Goal: Contribute content: Contribute content

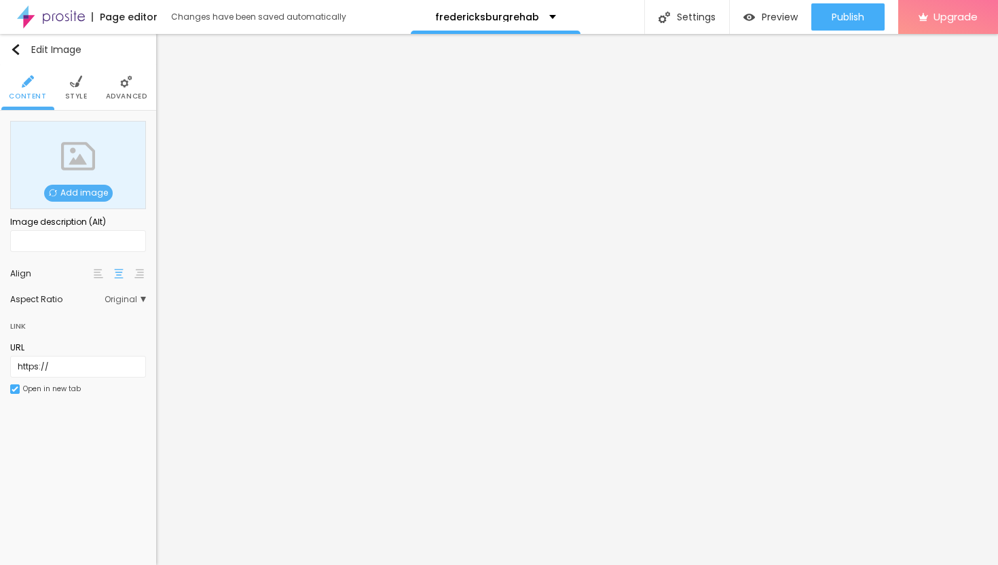
click at [89, 182] on div "Add image" at bounding box center [78, 165] width 136 height 88
click at [90, 192] on span "Add image" at bounding box center [78, 193] width 69 height 17
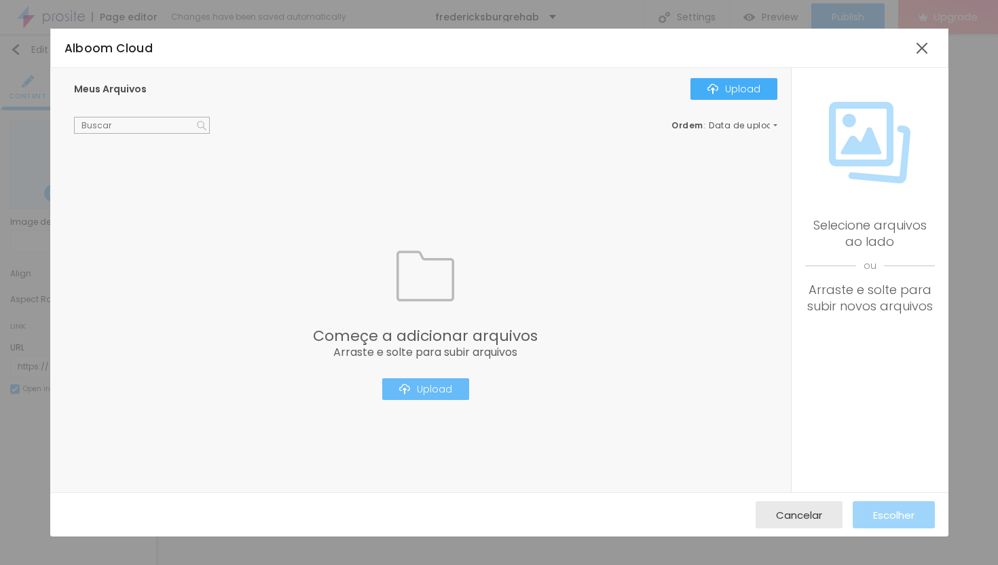
click at [431, 393] on div "Upload" at bounding box center [425, 389] width 53 height 11
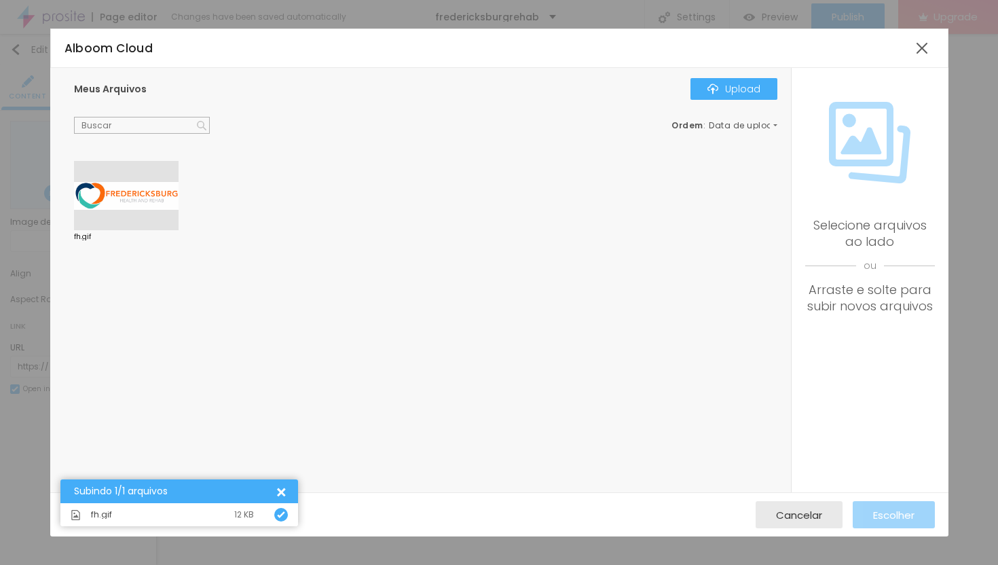
click at [137, 194] on div at bounding box center [126, 195] width 105 height 69
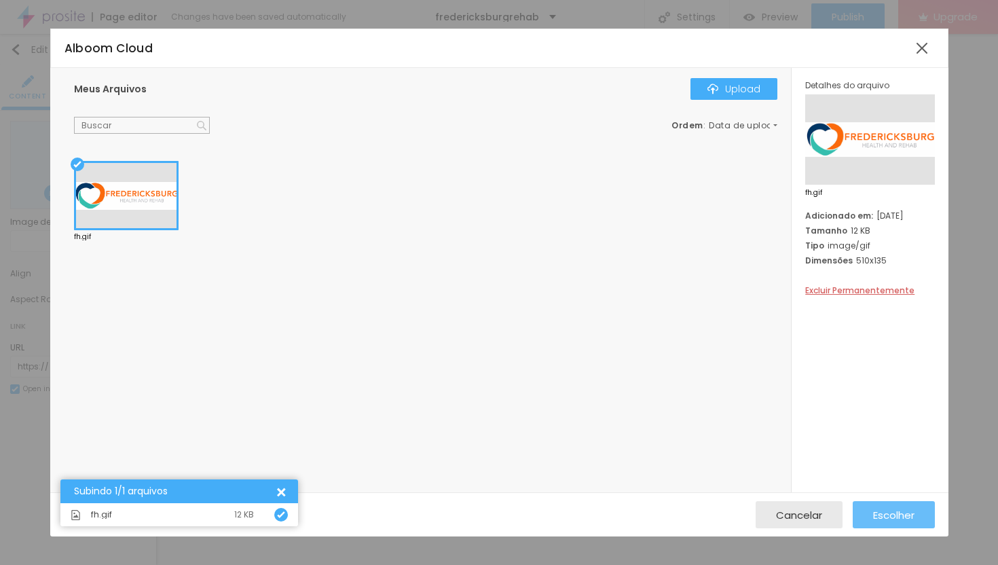
click at [894, 518] on span "Escolher" at bounding box center [893, 515] width 41 height 12
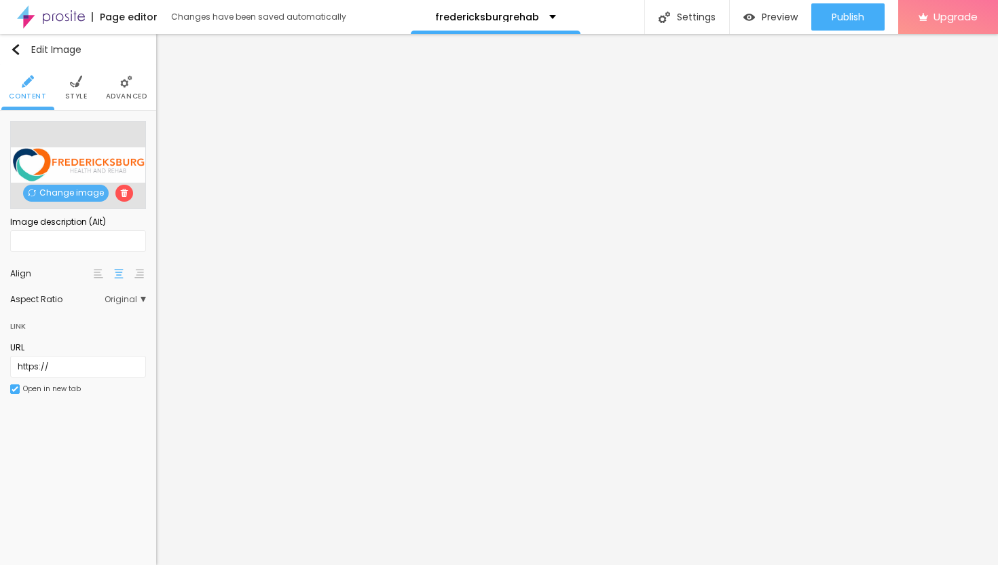
click at [67, 90] on li "Style" at bounding box center [76, 87] width 22 height 45
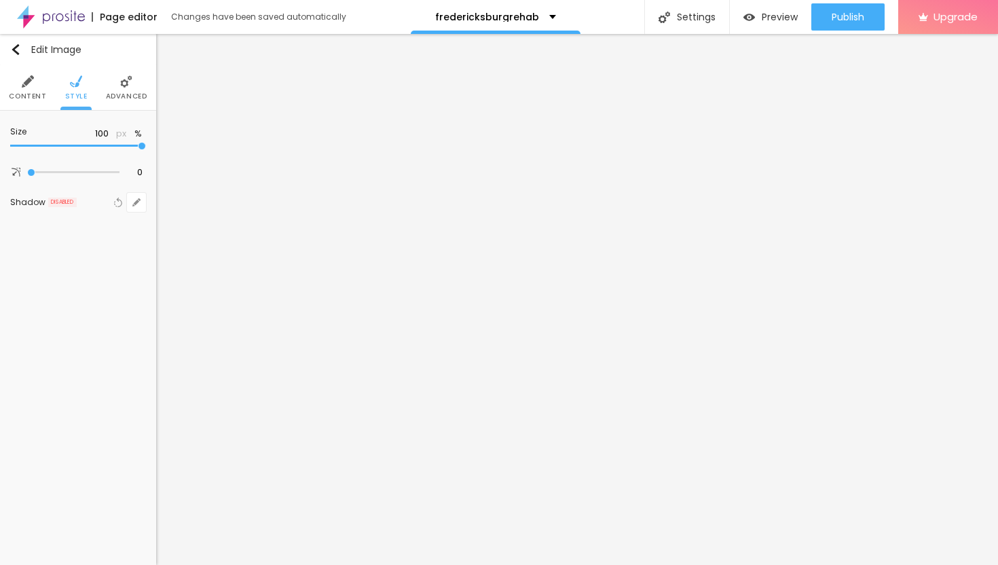
type input "40"
click at [56, 147] on input "range" at bounding box center [78, 146] width 136 height 7
type input "35"
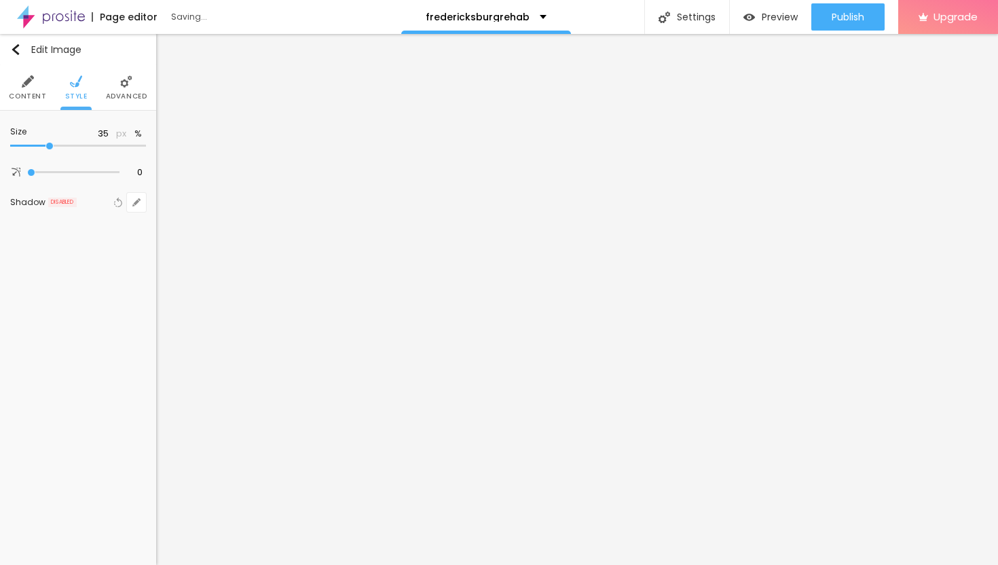
click at [49, 146] on input "range" at bounding box center [78, 146] width 136 height 7
type input "30"
click at [39, 144] on input "range" at bounding box center [78, 146] width 136 height 7
click at [122, 93] on span "Advanced" at bounding box center [126, 96] width 41 height 7
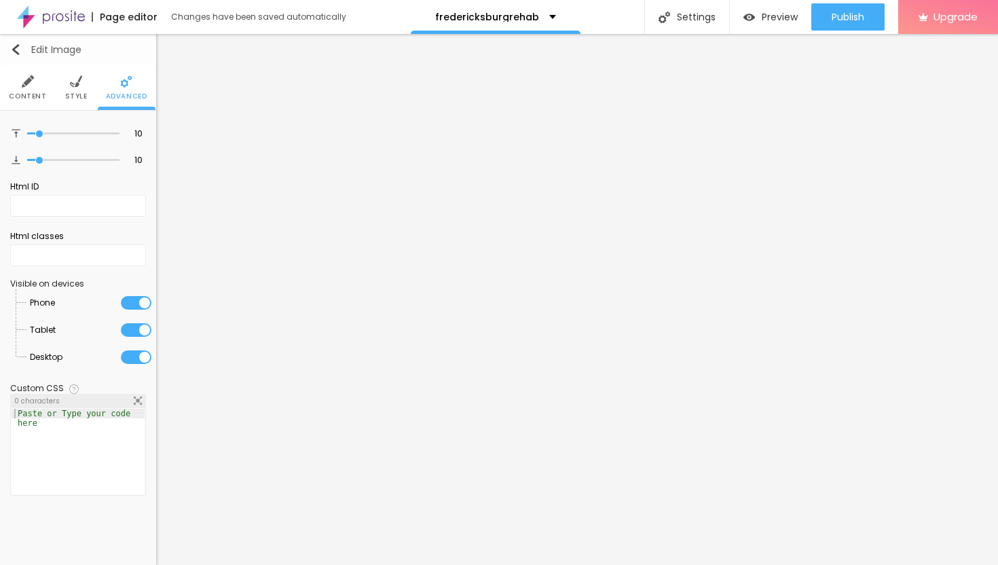
click at [16, 52] on img "button" at bounding box center [15, 49] width 11 height 11
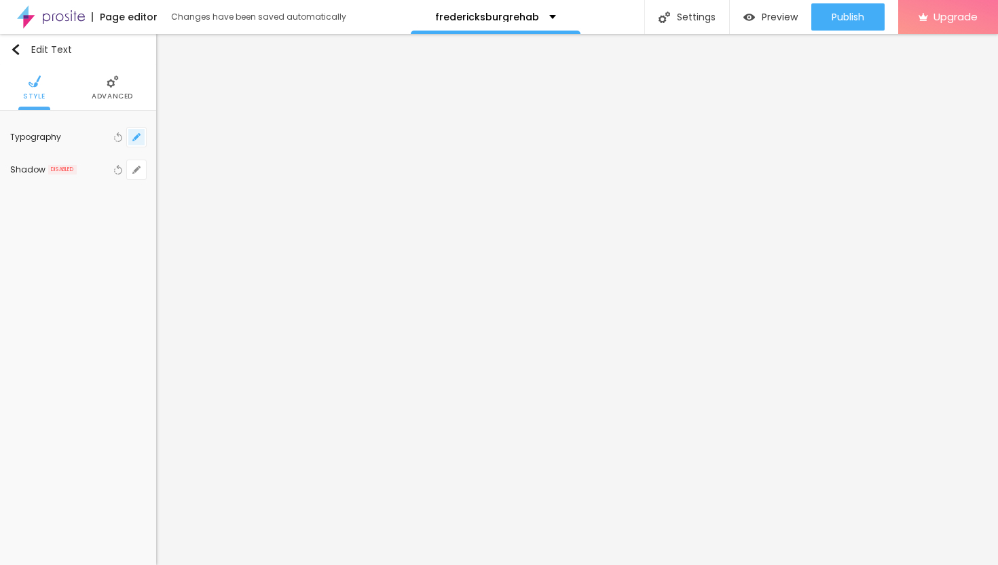
click at [136, 132] on button "button" at bounding box center [136, 137] width 19 height 19
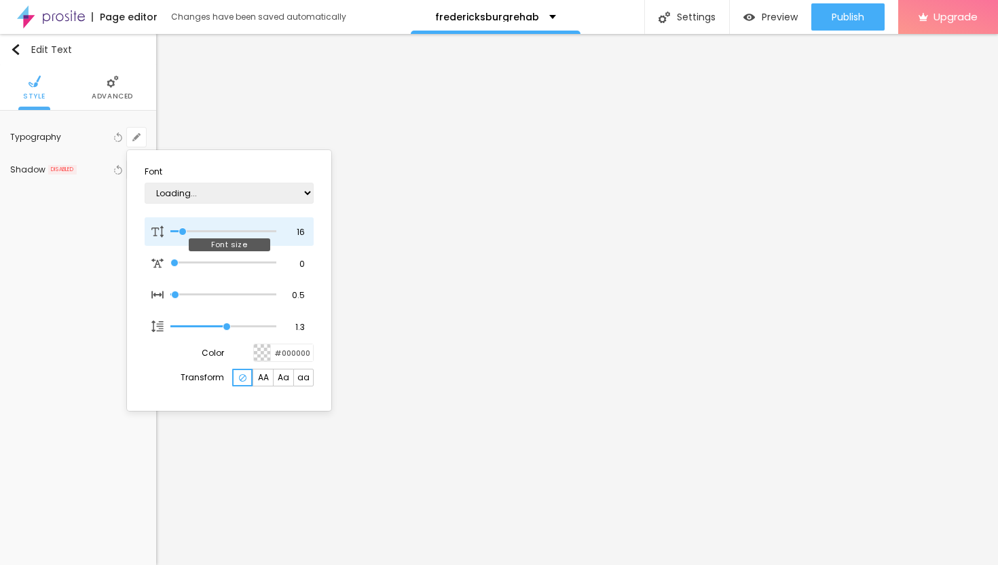
type input "17"
type input "1"
type input "18"
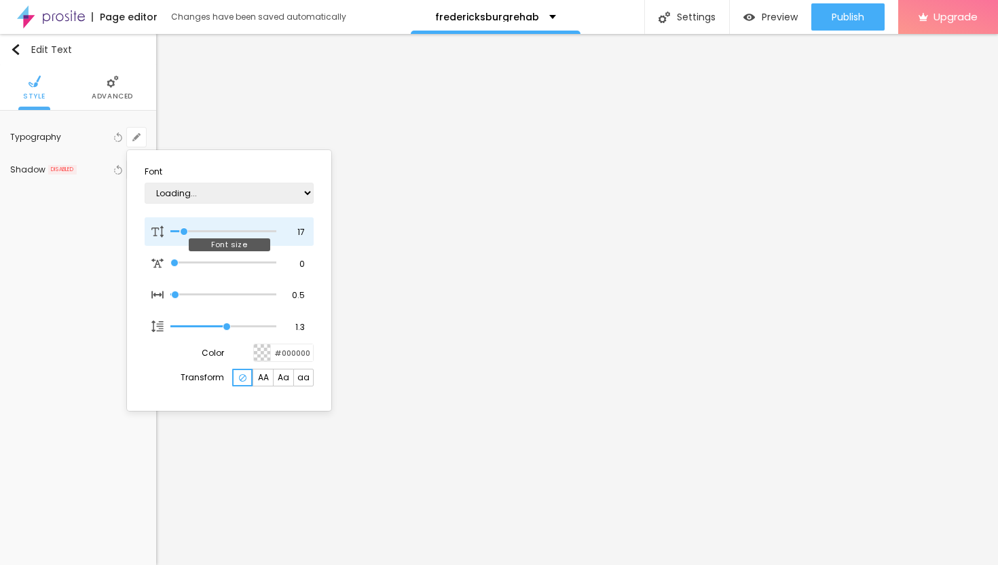
type input "1"
type input "19"
type input "1"
type input "20"
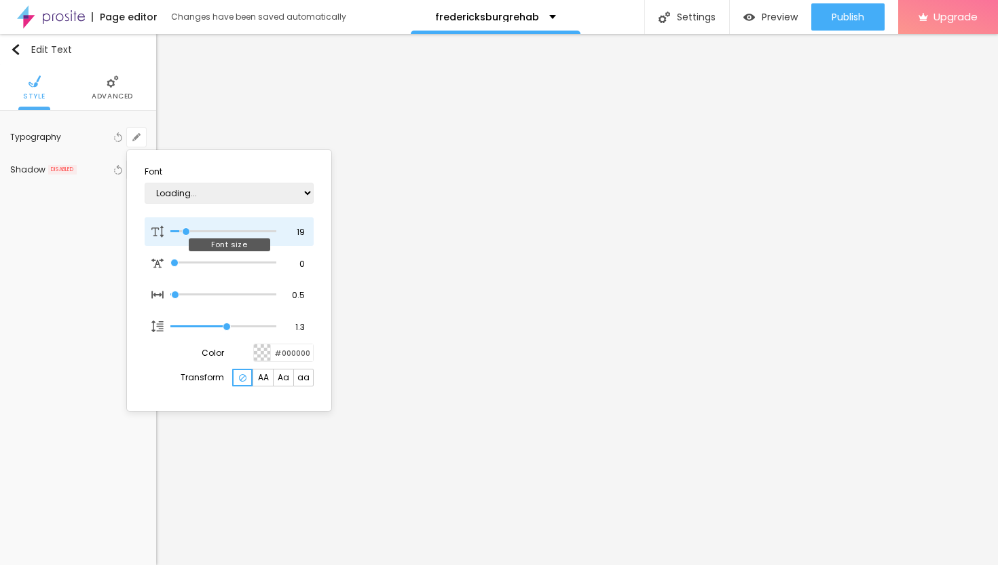
type input "20"
type input "1"
type input "21"
type input "1"
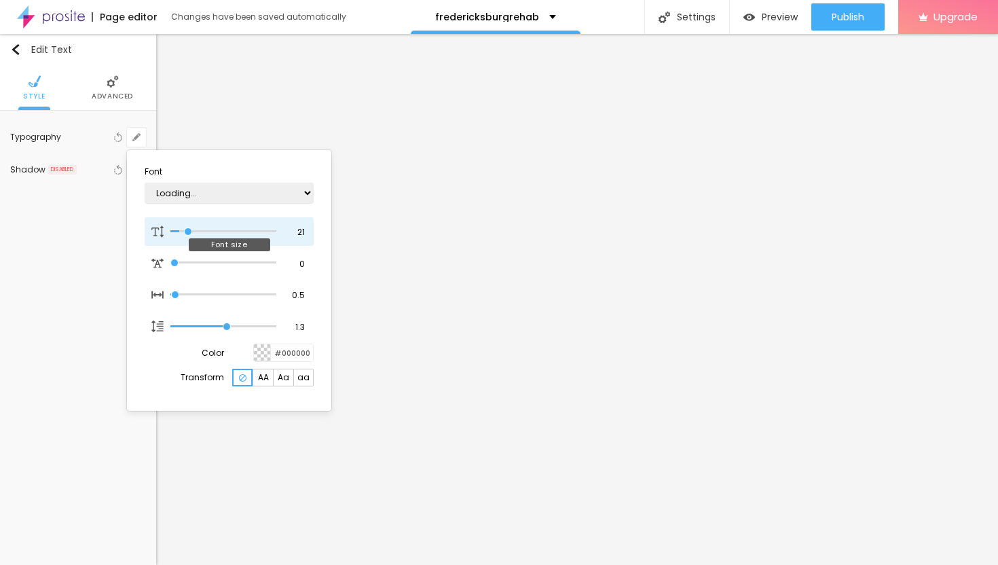
type input "22"
type input "1"
type input "23"
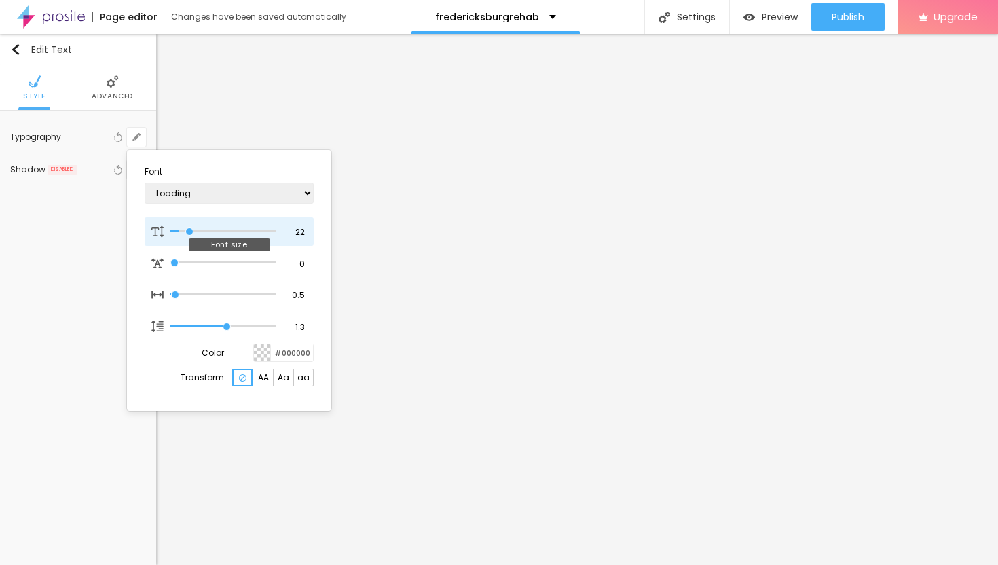
type input "1"
type input "24"
type input "1"
type input "25"
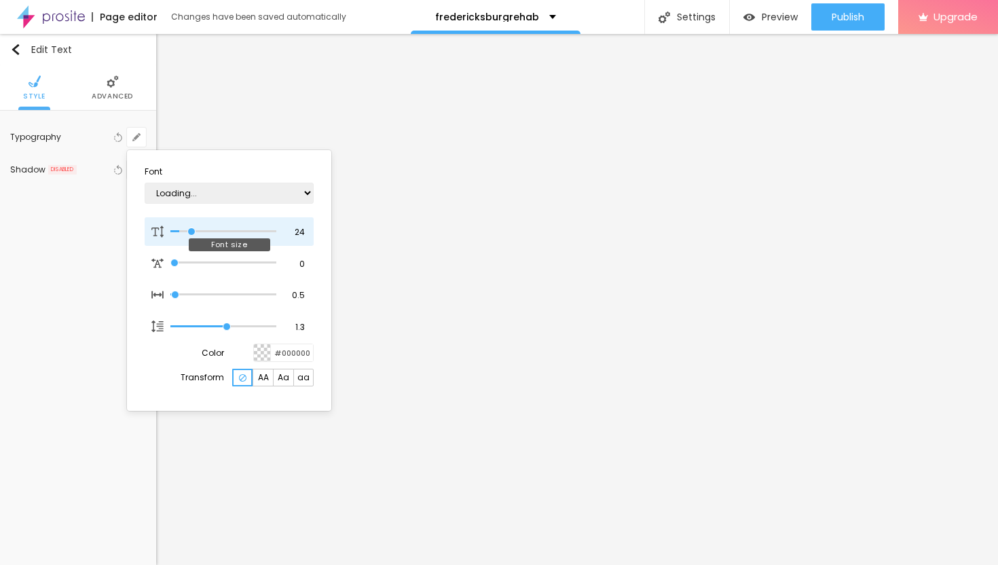
type input "25"
type input "1"
type input "26"
type input "1"
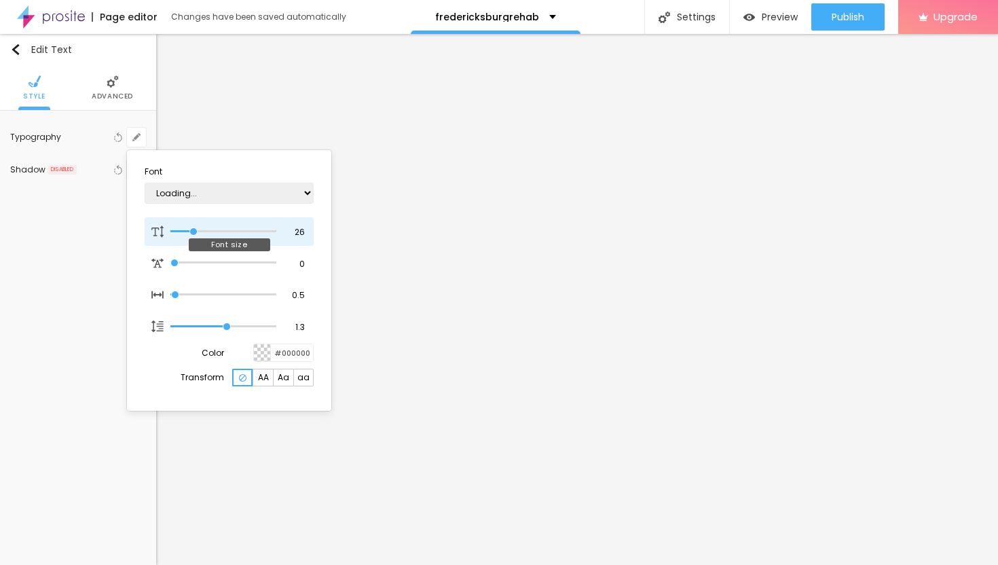
type input "27"
type input "1"
type input "28"
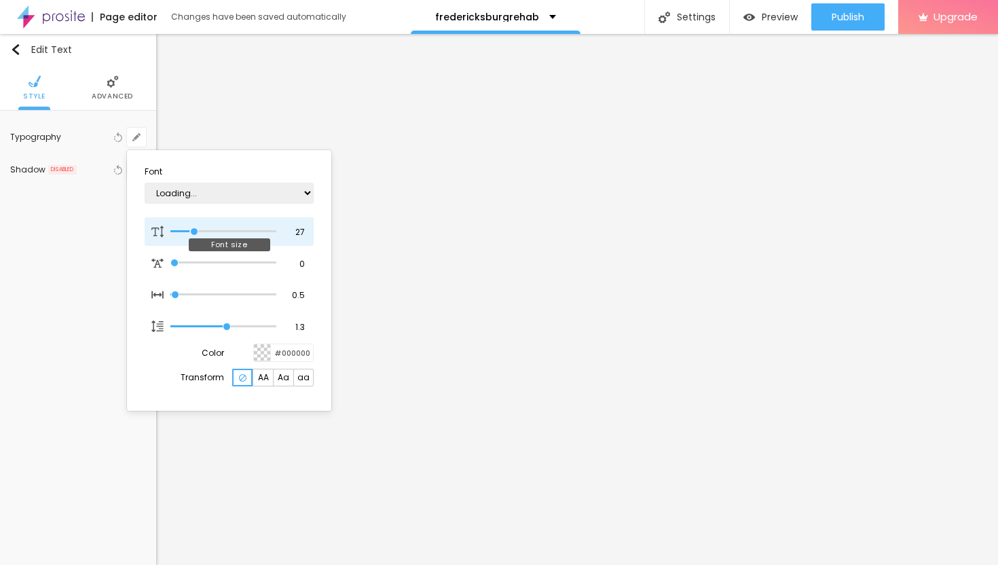
type input "1"
drag, startPoint x: 183, startPoint y: 228, endPoint x: 196, endPoint y: 232, distance: 13.3
type input "28"
click at [196, 232] on input "range" at bounding box center [223, 231] width 106 height 7
type input "1"
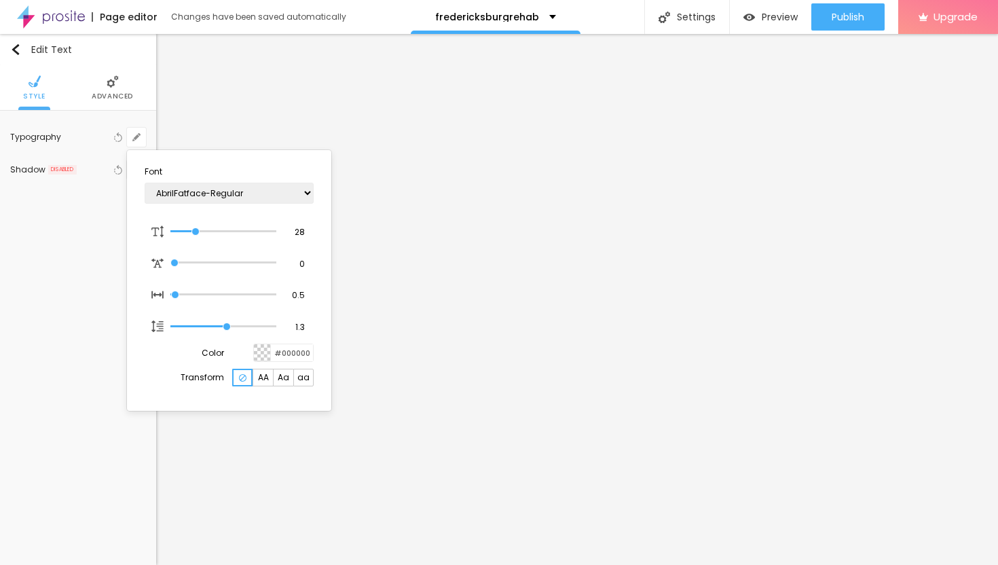
click at [672, 287] on div at bounding box center [499, 282] width 998 height 565
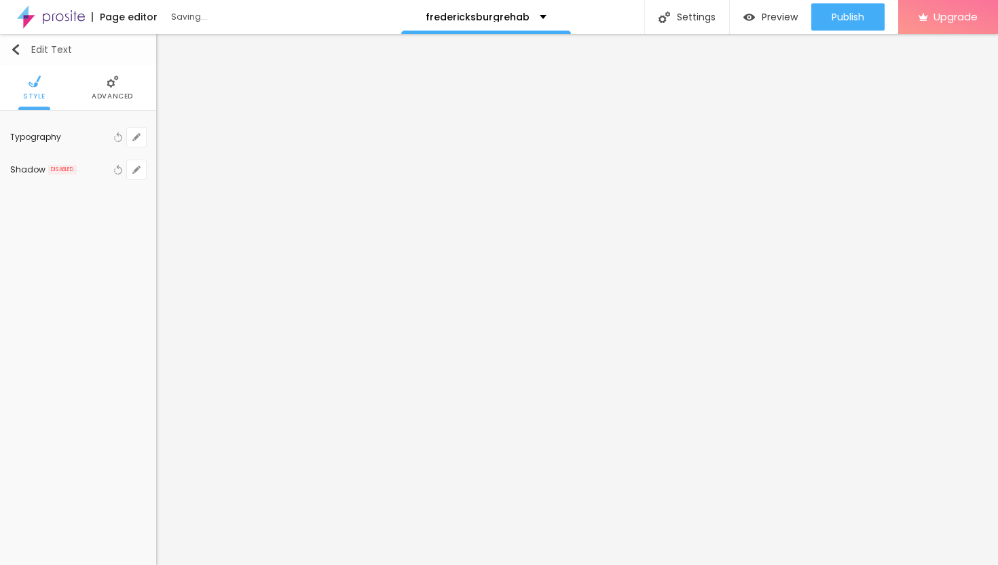
click at [20, 45] on div "Edit Text" at bounding box center [41, 49] width 62 height 11
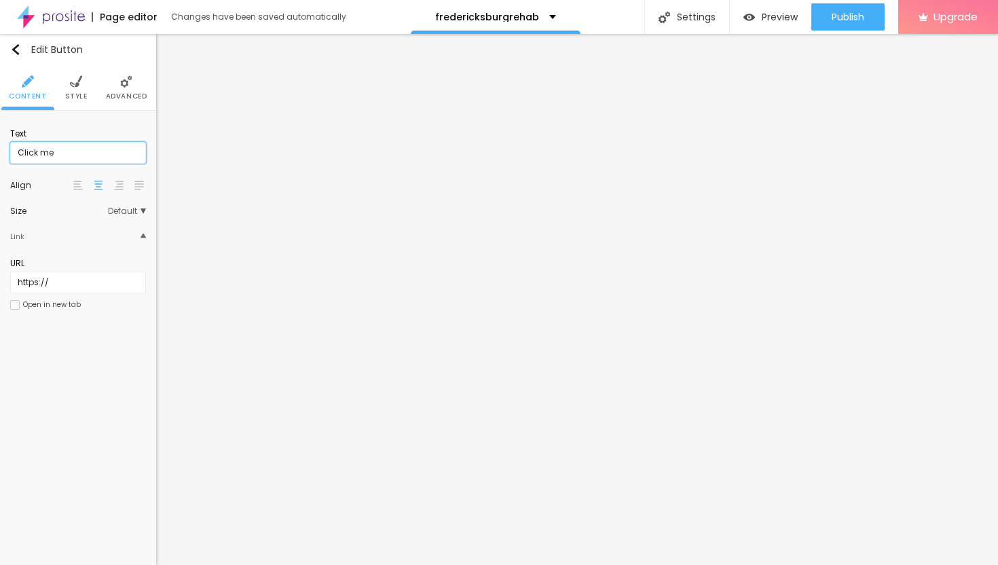
drag, startPoint x: 84, startPoint y: 149, endPoint x: 0, endPoint y: 144, distance: 83.7
click at [0, 145] on div "Text Click me Align Size Default Small Default Big Link URL https:// Open in ne…" at bounding box center [78, 223] width 156 height 225
paste input "→ VIEW DOCUMENT HERE"
type input "→ VIEW DOCUMENT HERE"
click at [57, 280] on input "https://" at bounding box center [78, 283] width 136 height 22
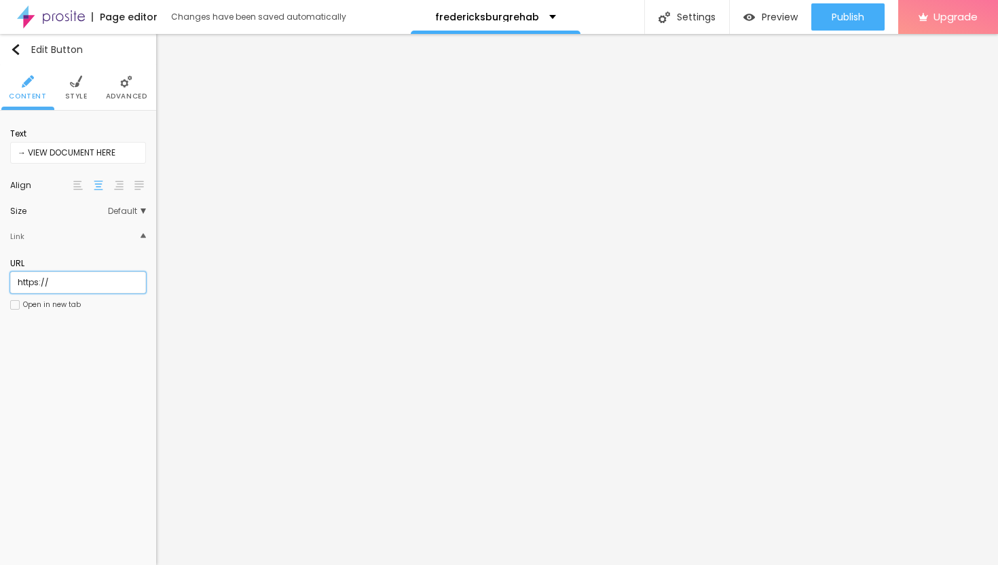
drag, startPoint x: 71, startPoint y: 281, endPoint x: 0, endPoint y: 273, distance: 71.8
click at [0, 276] on div "Text → VIEW DOCUMENT HERE Align Size Default Small Default Big Link URL https:/…" at bounding box center [78, 223] width 156 height 225
paste input "[URL][DOMAIN_NAME]"
type input "[URL][DOMAIN_NAME]"
click at [18, 303] on div at bounding box center [15, 305] width 10 height 10
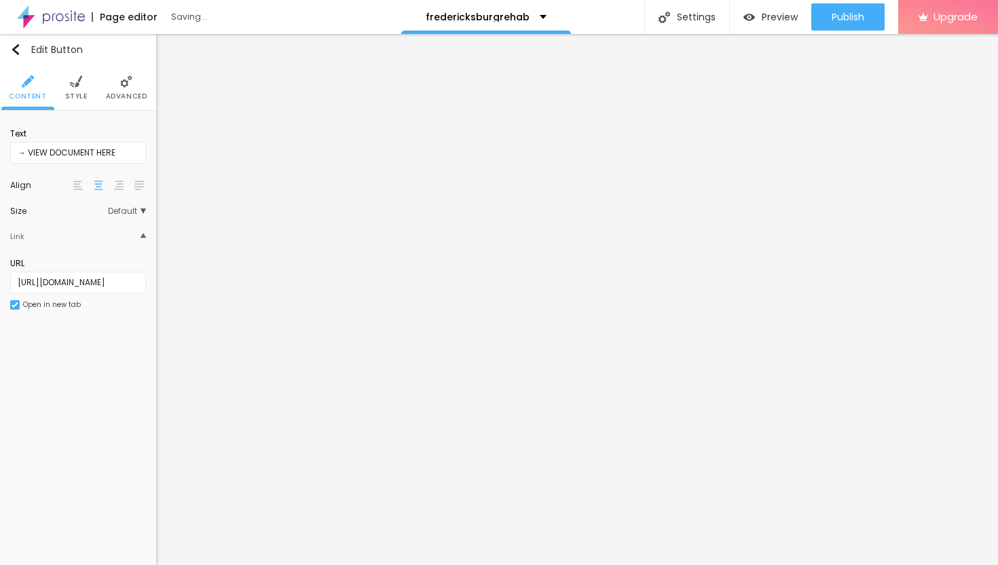
click at [128, 89] on li "Advanced" at bounding box center [126, 87] width 41 height 45
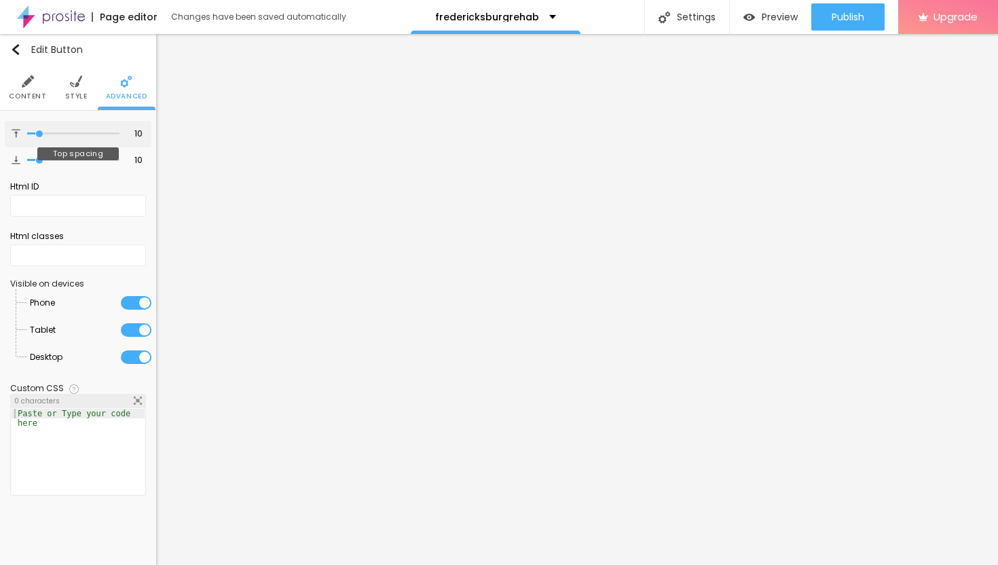
type input "12"
type input "13"
type input "14"
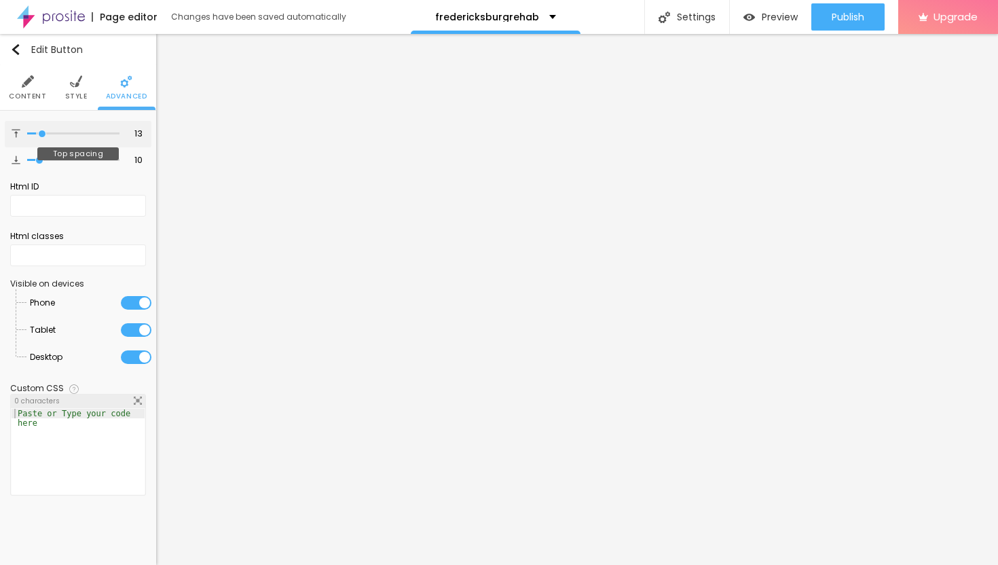
type input "14"
type input "15"
type input "16"
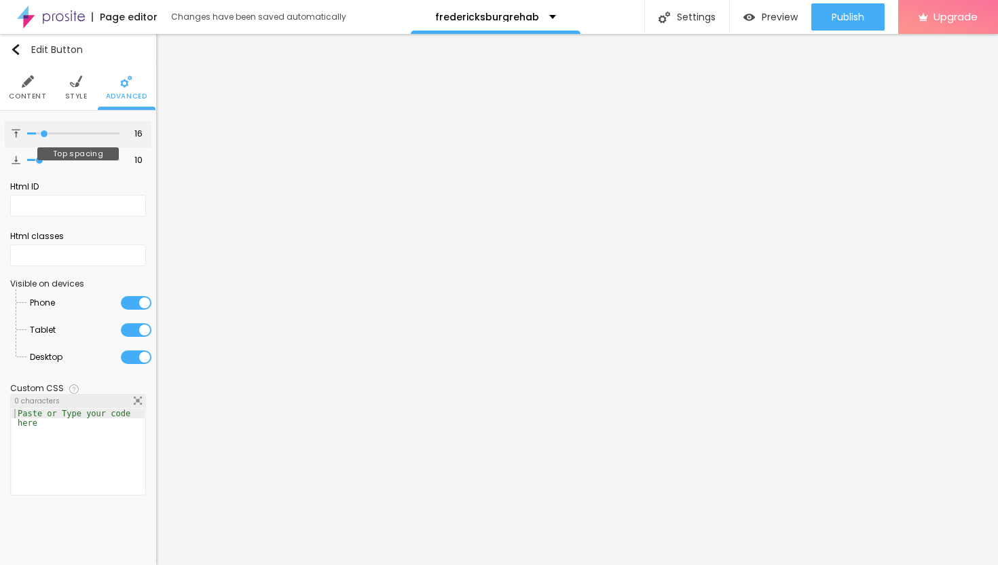
type input "17"
type input "18"
type input "19"
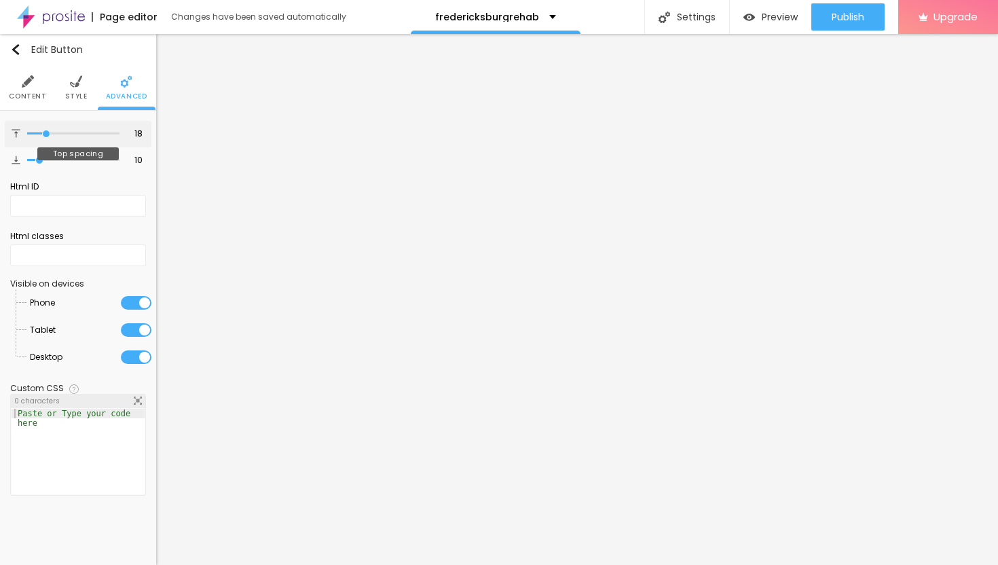
type input "19"
type input "20"
type input "21"
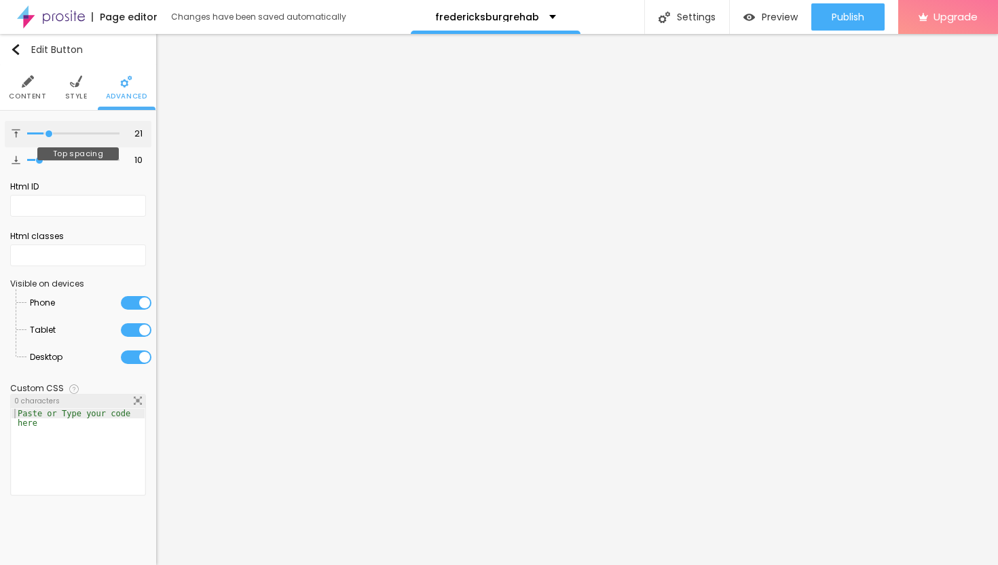
type input "22"
type input "23"
type input "24"
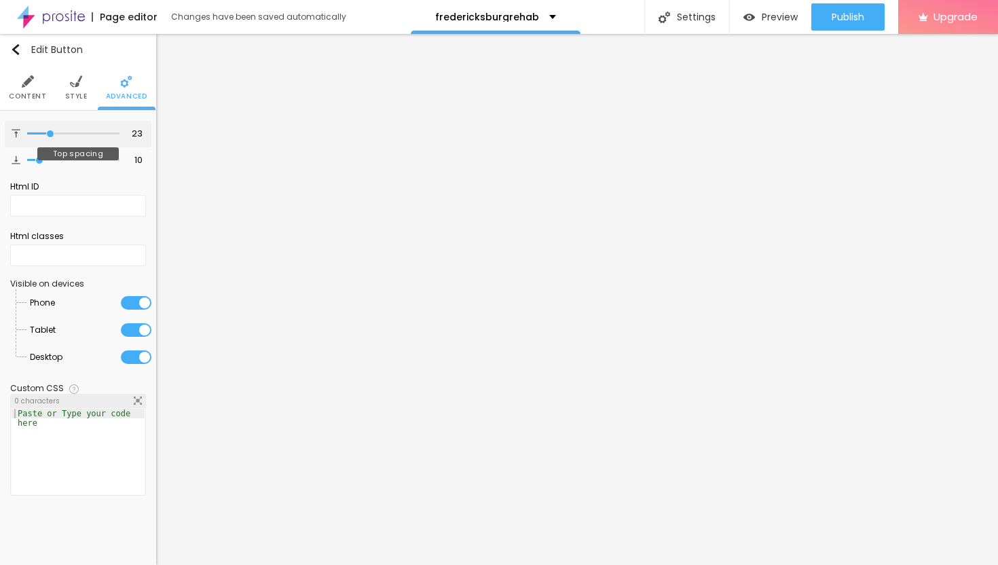
type input "24"
type input "25"
type input "26"
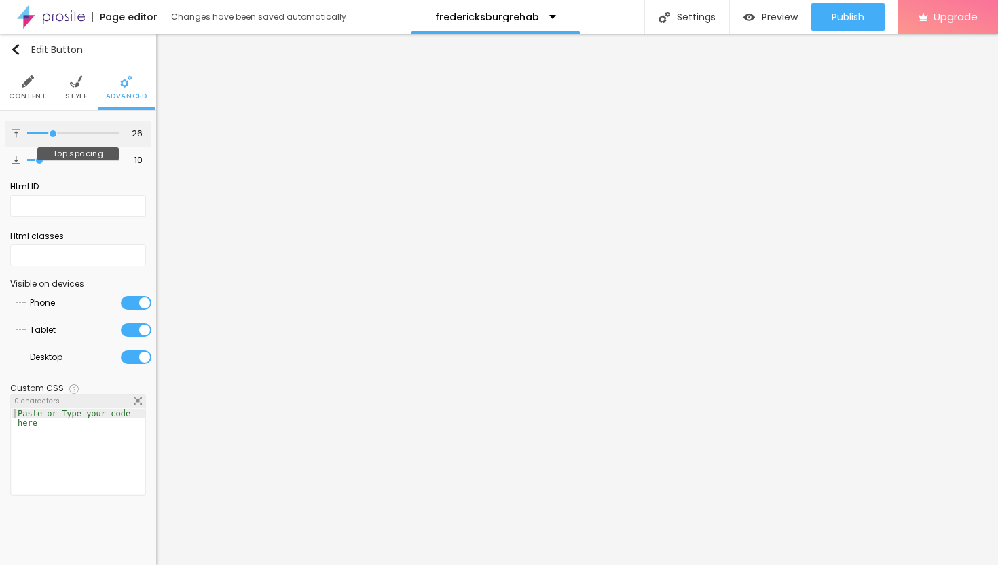
type input "27"
type input "28"
type input "29"
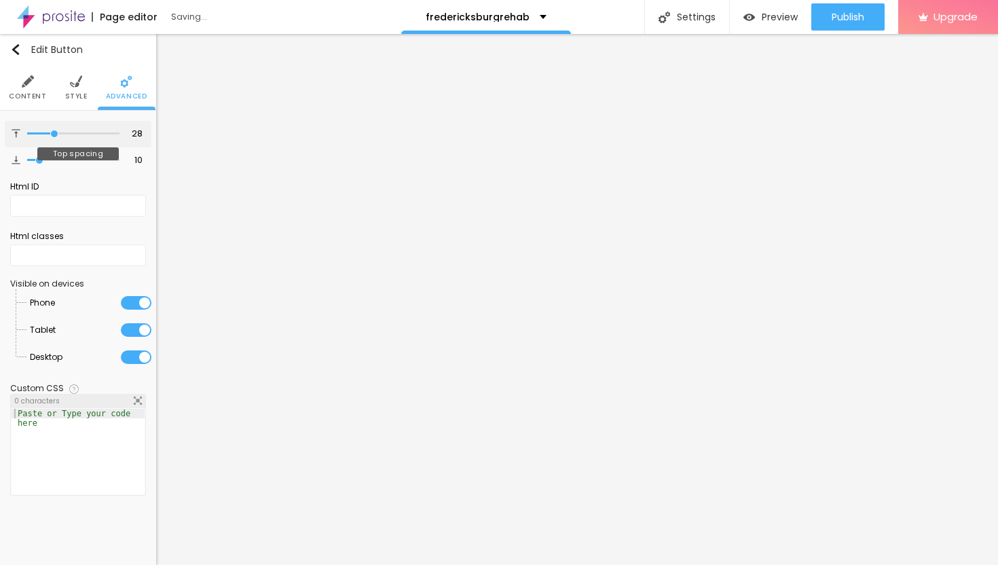
type input "29"
drag, startPoint x: 41, startPoint y: 132, endPoint x: 55, endPoint y: 134, distance: 13.7
click at [55, 134] on input "range" at bounding box center [73, 133] width 92 height 7
type input "32"
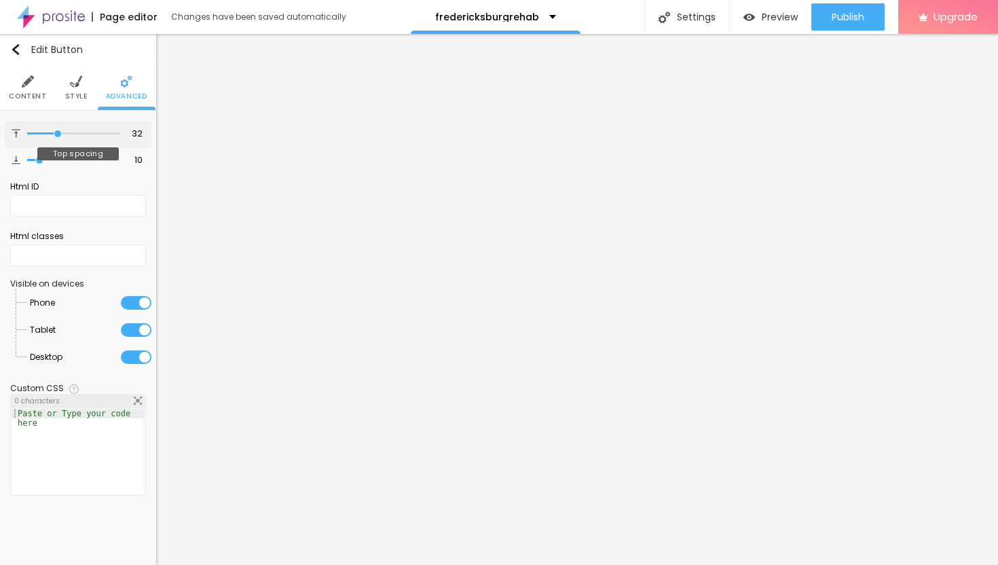
type input "30"
type input "29"
type input "28"
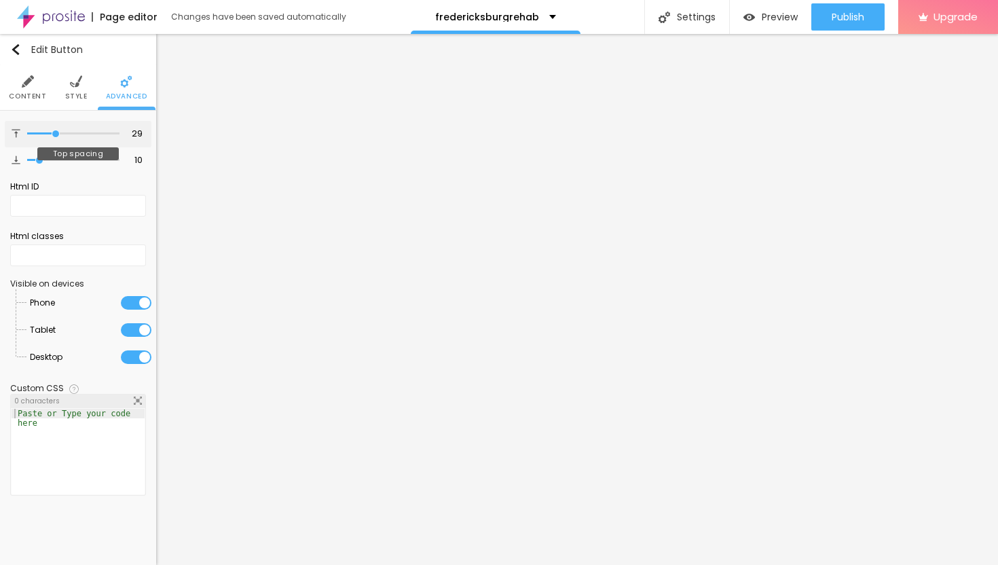
type input "28"
type input "27"
type input "26"
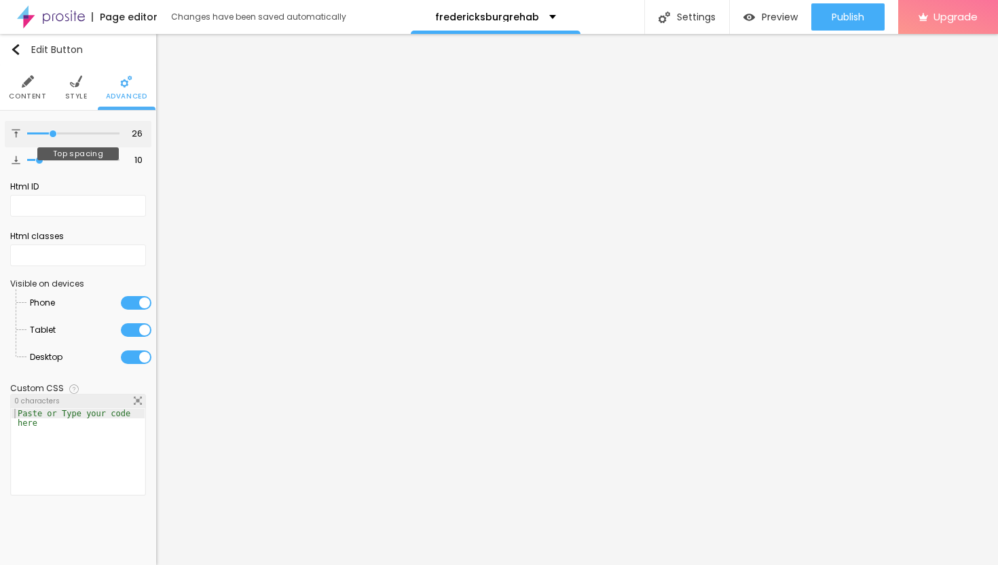
type input "26"
click at [53, 132] on input "range" at bounding box center [73, 133] width 92 height 7
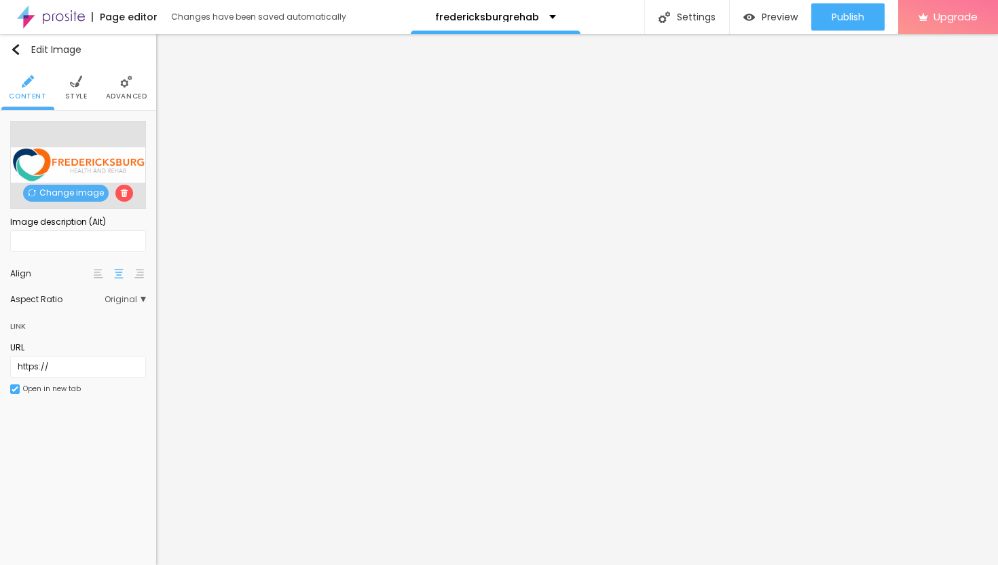
click at [120, 93] on span "Advanced" at bounding box center [126, 96] width 41 height 7
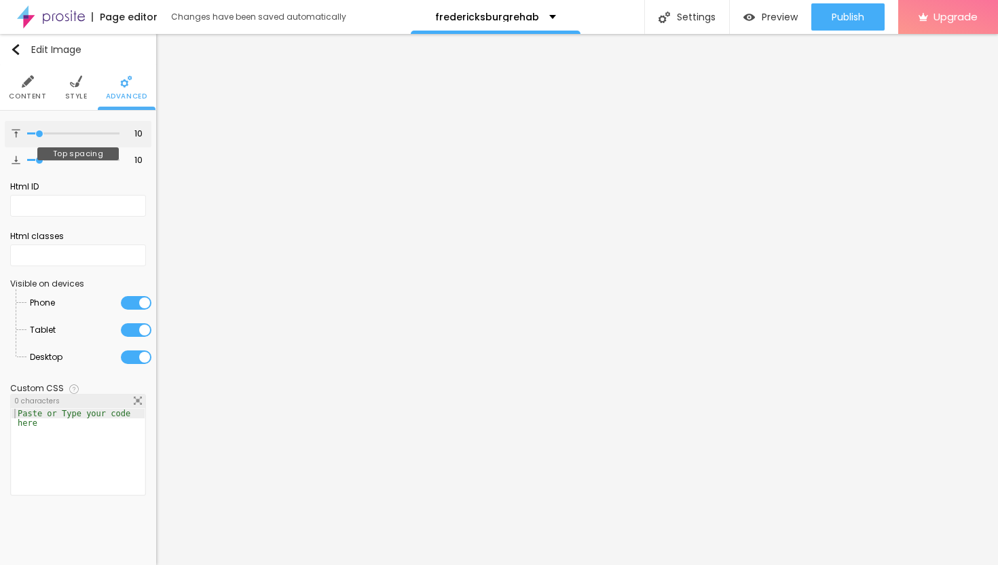
type input "12"
type input "13"
type input "14"
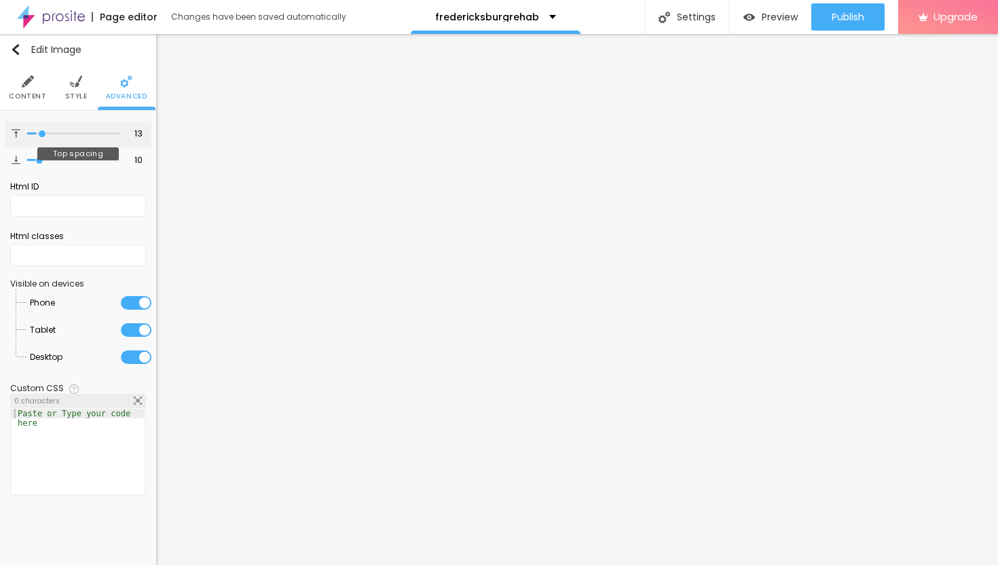
type input "14"
type input "16"
type input "18"
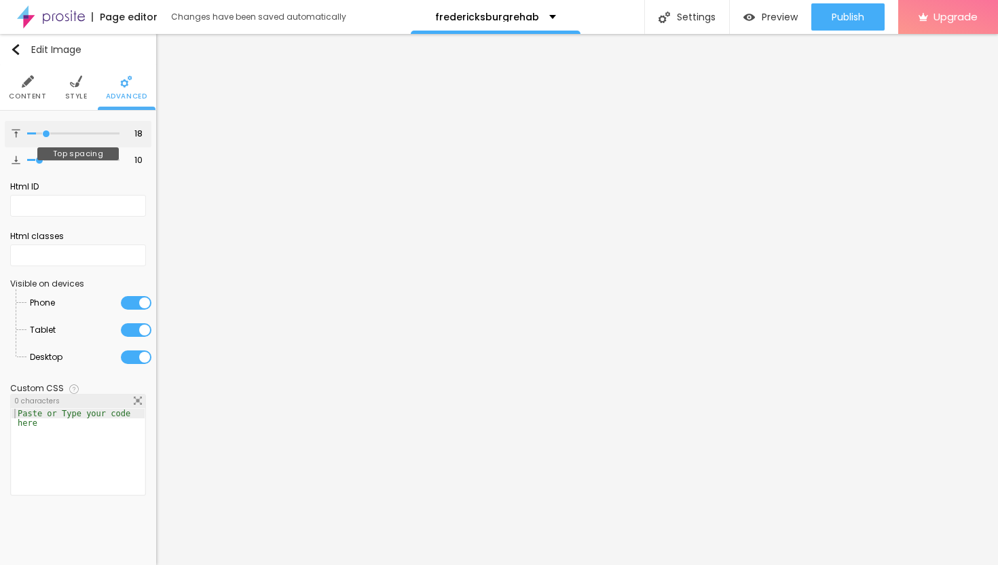
type input "20"
type input "21"
type input "23"
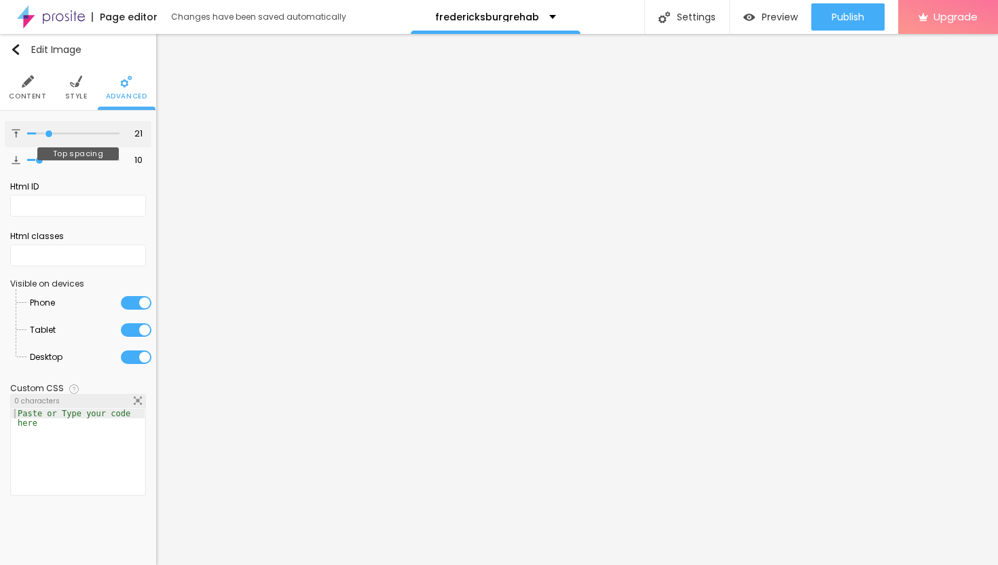
type input "23"
type input "24"
type input "25"
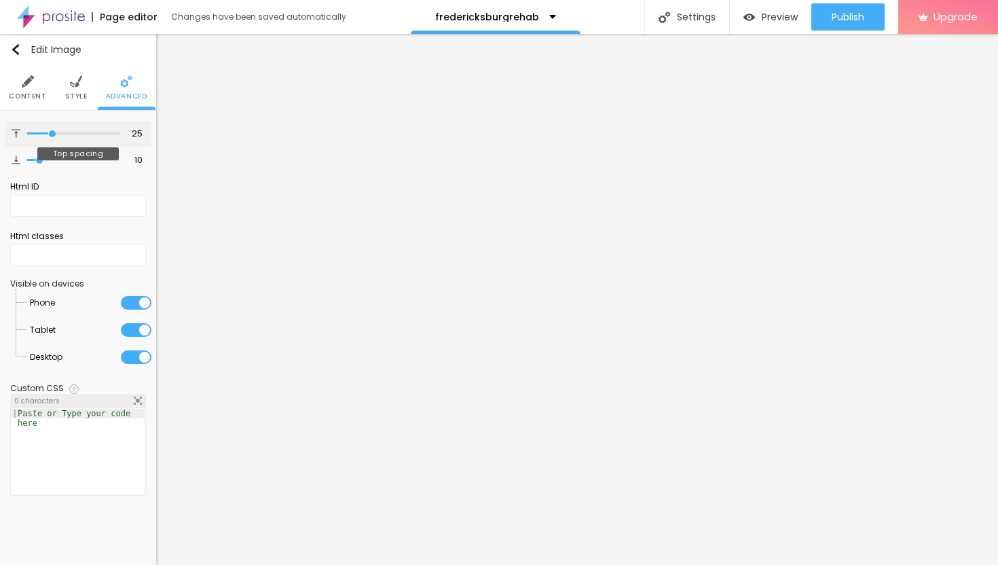
type input "26"
type input "27"
type input "28"
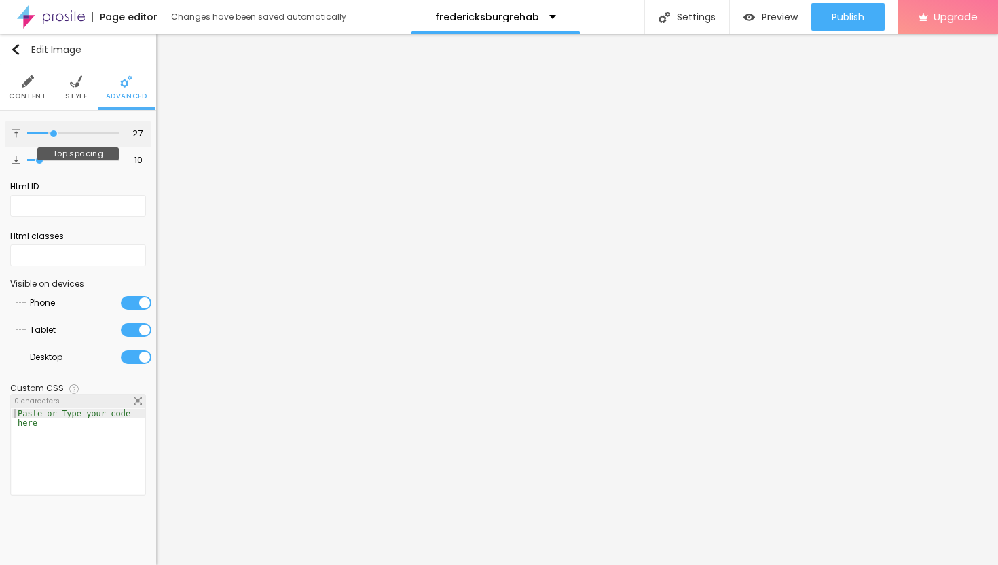
type input "28"
type input "29"
type input "30"
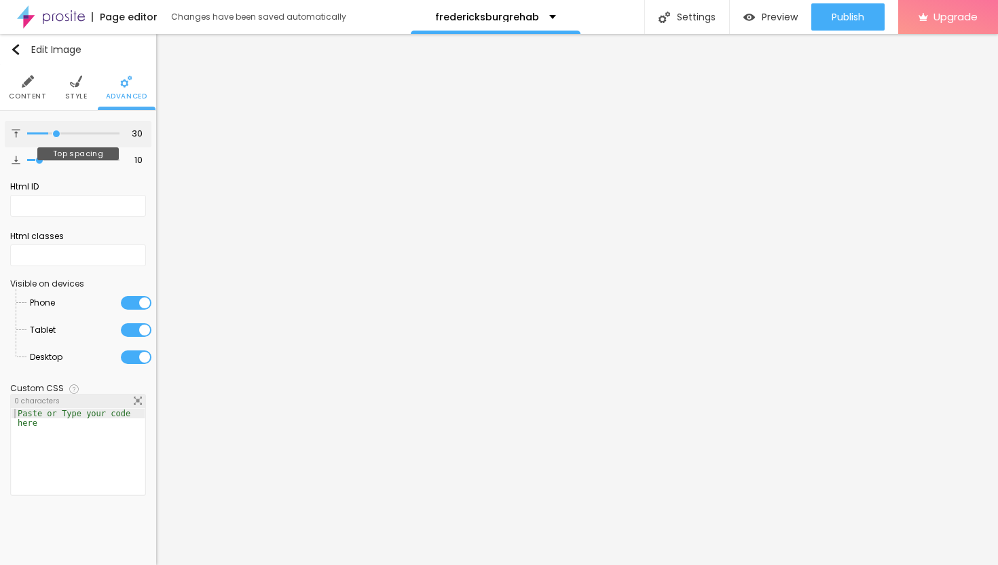
type input "31"
type input "32"
type input "33"
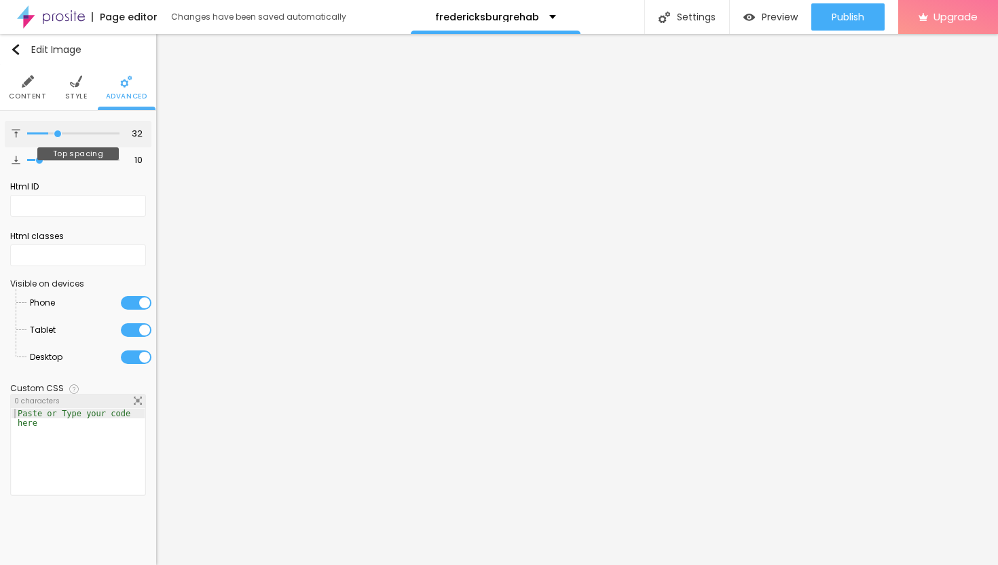
type input "33"
type input "34"
type input "35"
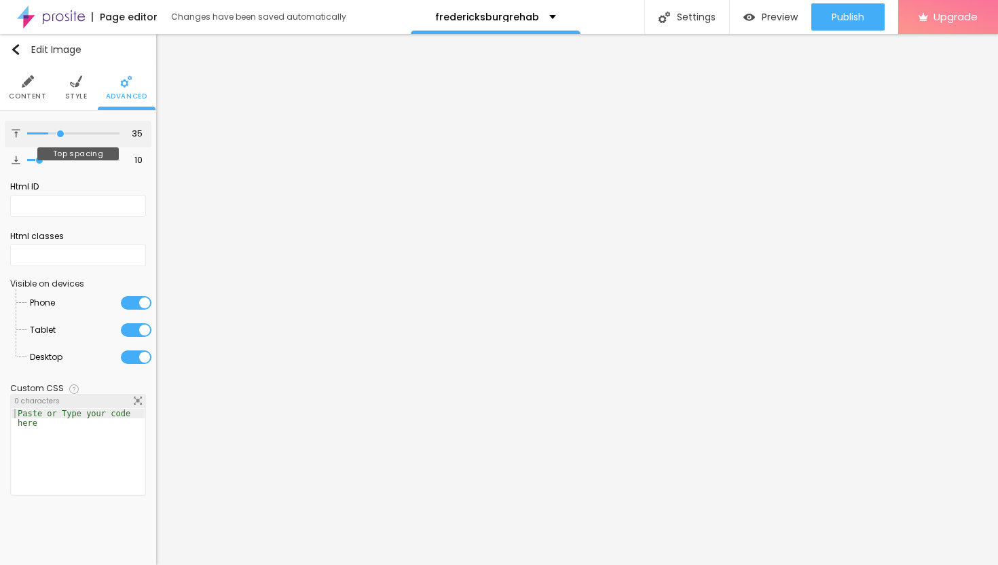
type input "36"
type input "37"
type input "38"
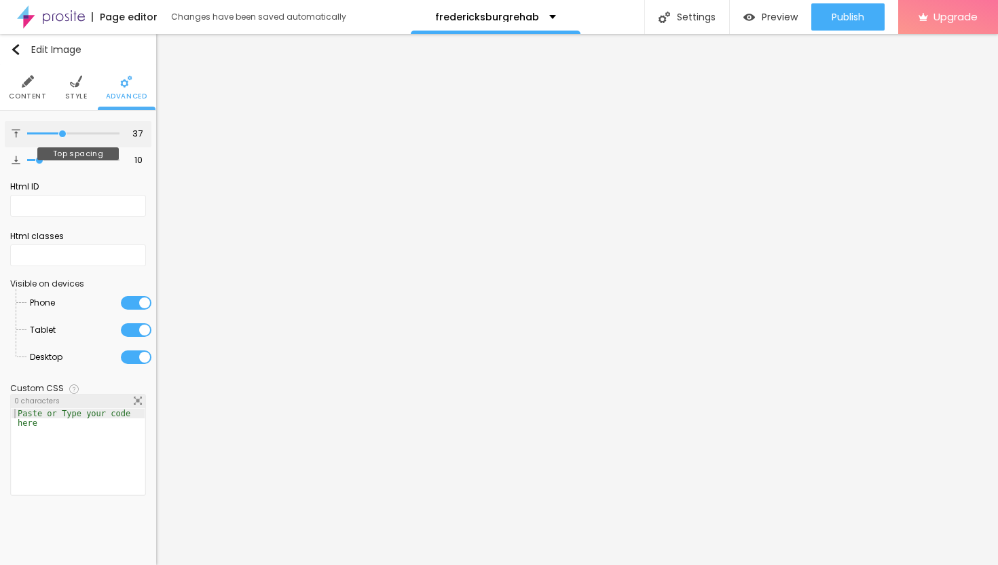
type input "38"
type input "39"
drag, startPoint x: 41, startPoint y: 132, endPoint x: 63, endPoint y: 135, distance: 22.0
type input "39"
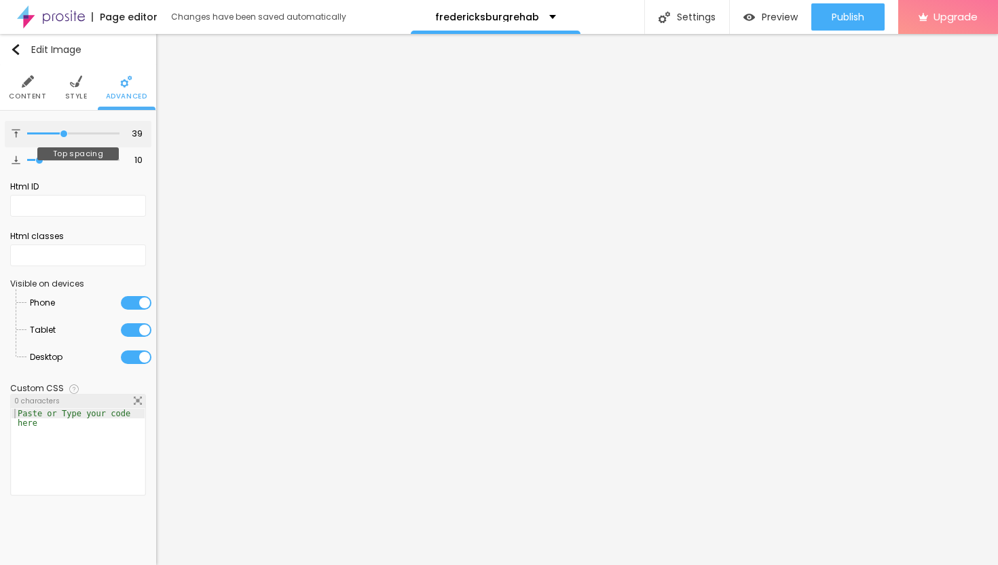
click at [63, 135] on input "range" at bounding box center [73, 133] width 92 height 7
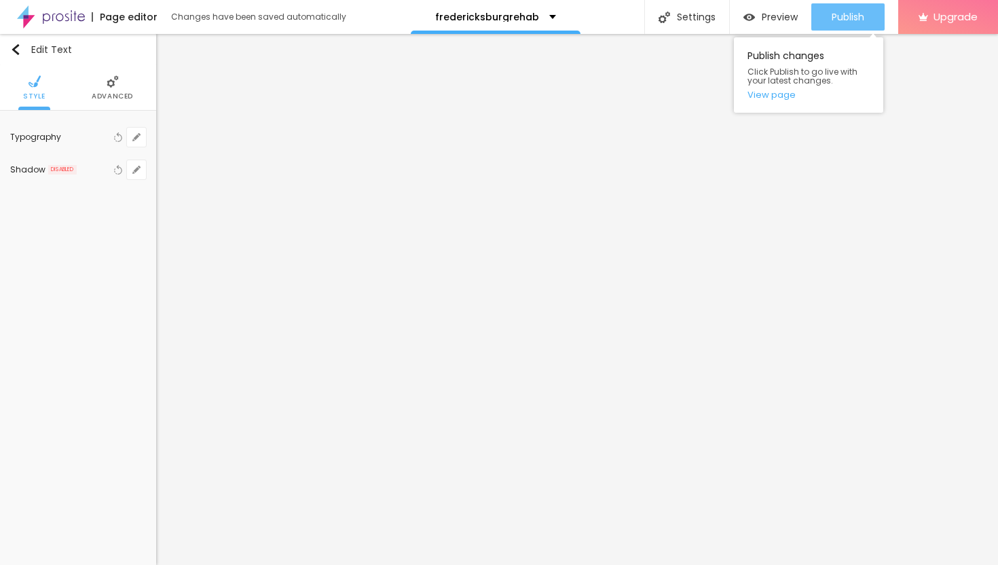
click at [852, 21] on span "Publish" at bounding box center [848, 17] width 33 height 11
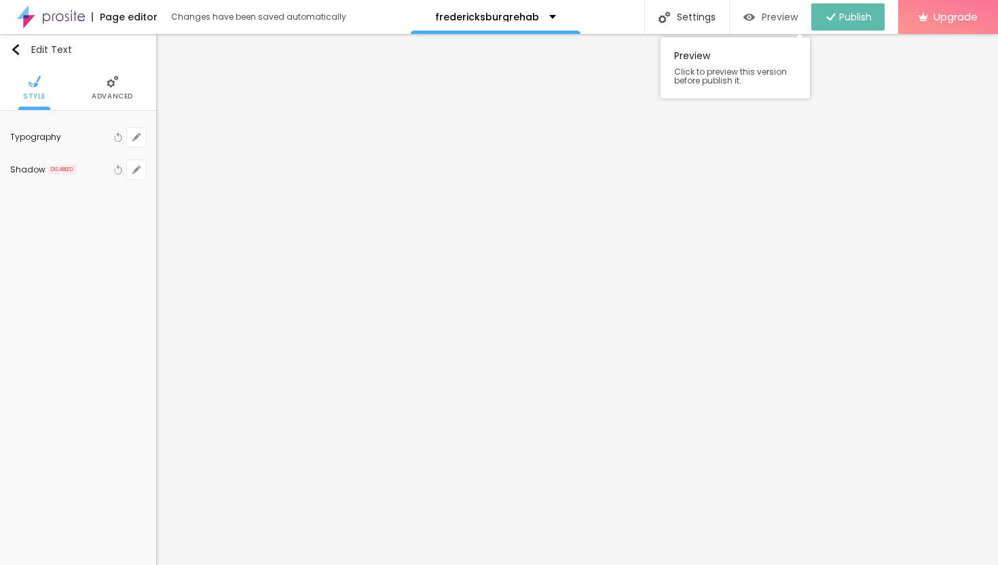
click at [772, 20] on span "Preview" at bounding box center [780, 17] width 36 height 11
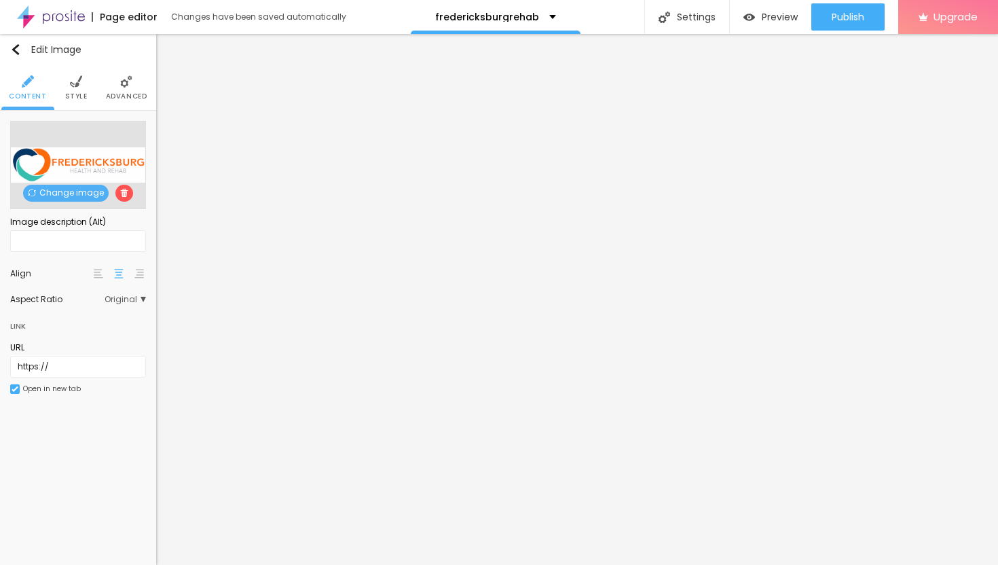
click at [132, 84] on li "Advanced" at bounding box center [126, 87] width 41 height 45
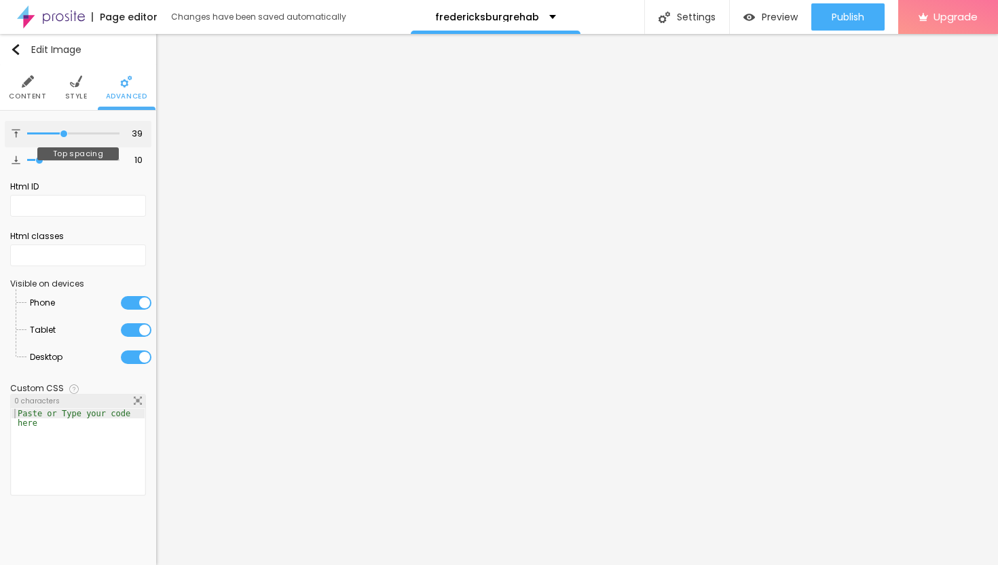
type input "40"
type input "41"
type input "42"
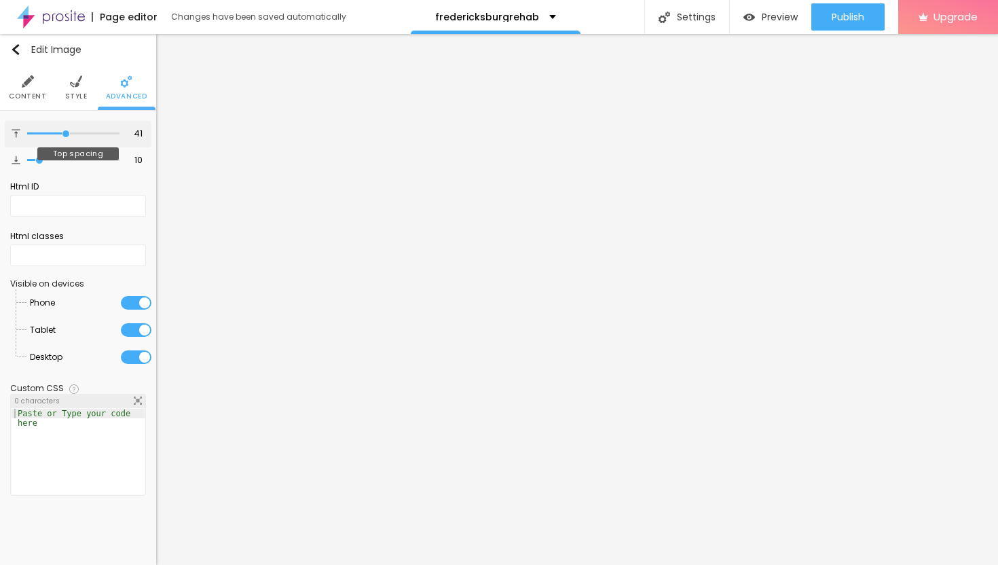
type input "42"
type input "43"
type input "44"
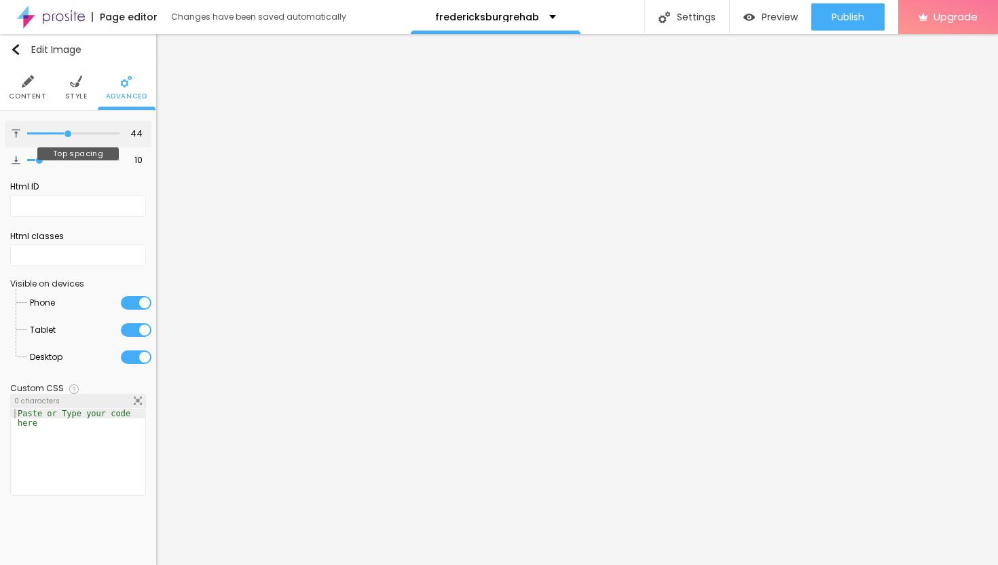
type input "45"
type input "46"
type input "47"
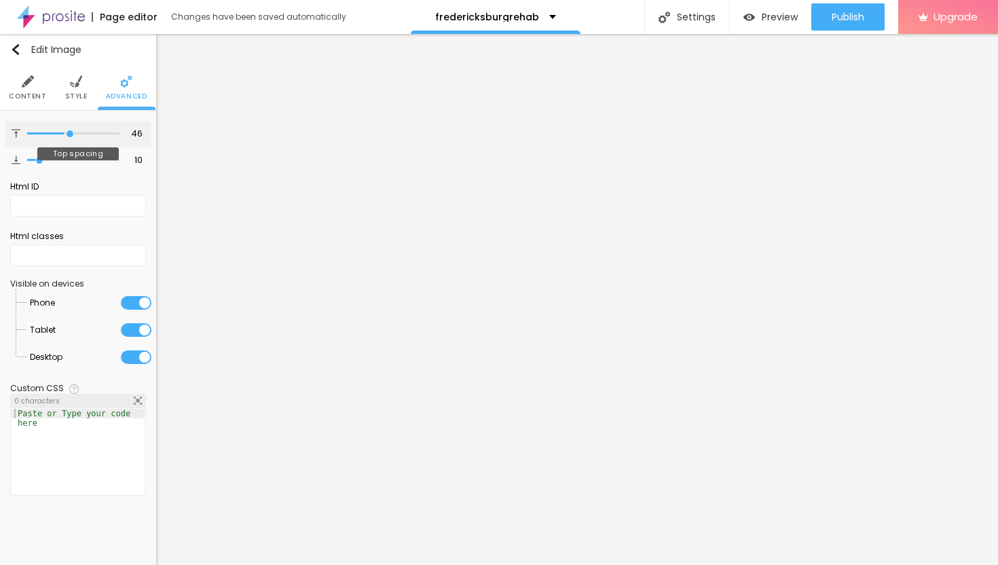
type input "47"
type input "48"
type input "49"
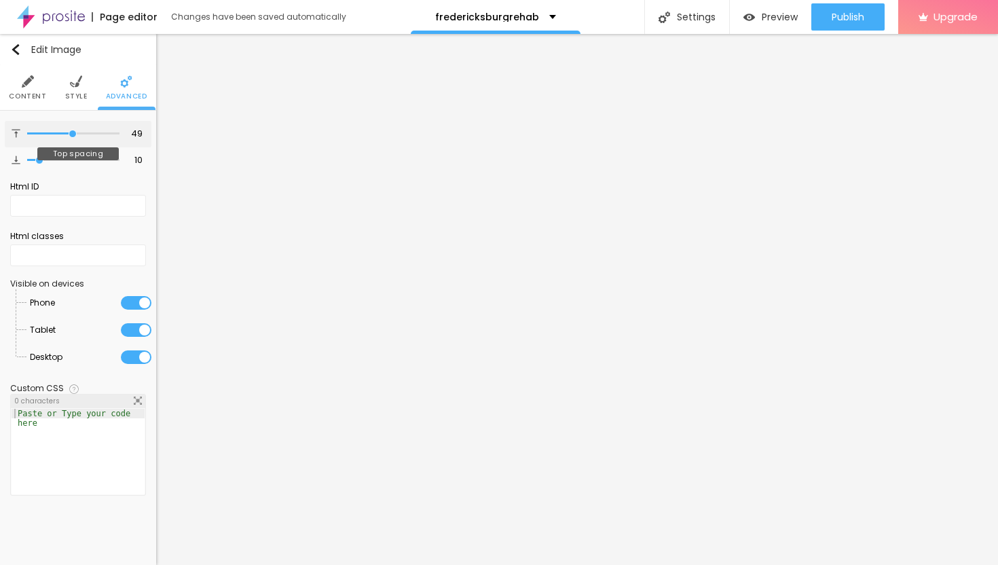
type input "50"
type input "51"
type input "52"
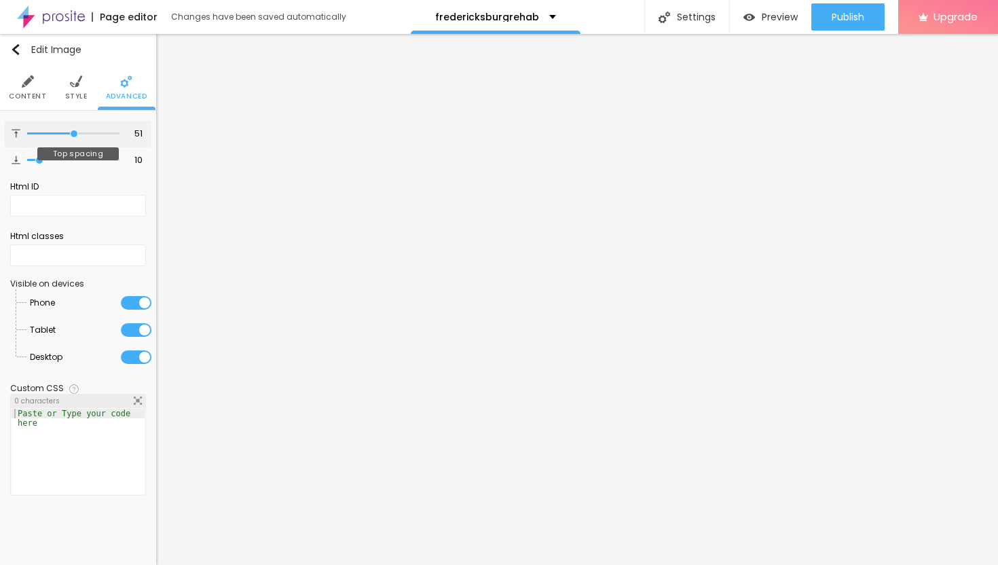
type input "52"
type input "53"
type input "54"
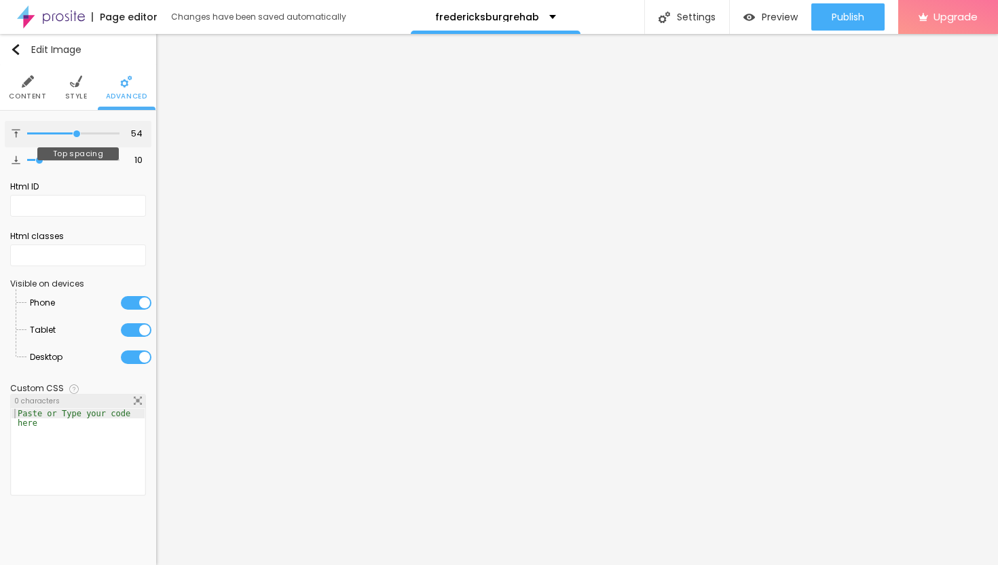
type input "55"
type input "56"
type input "57"
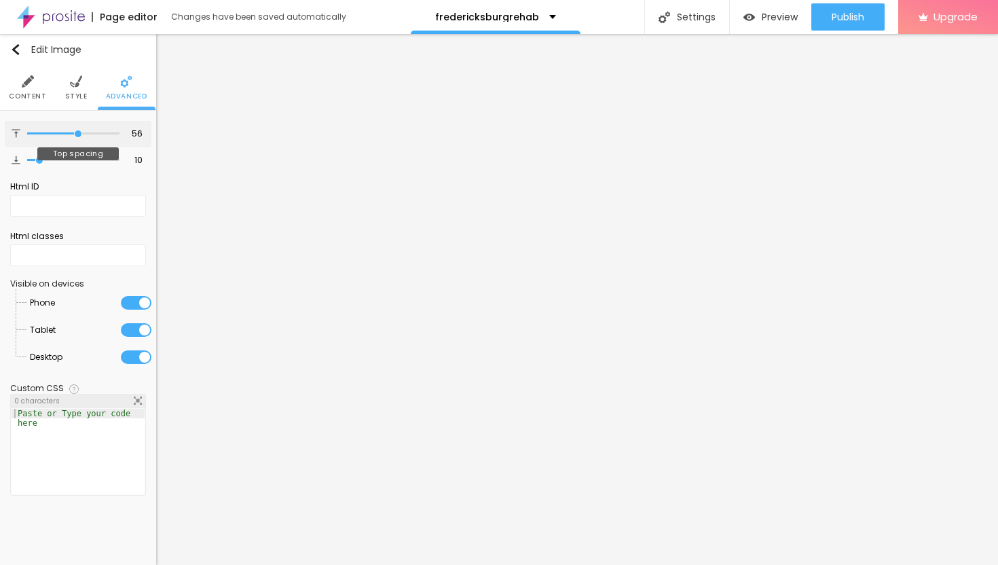
type input "57"
type input "58"
type input "59"
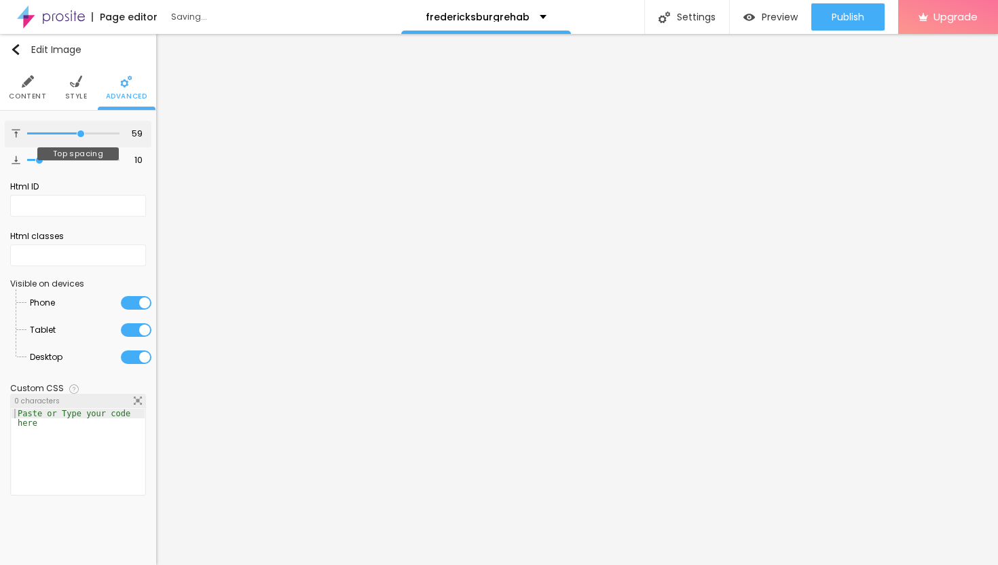
type input "58"
type input "57"
type input "56"
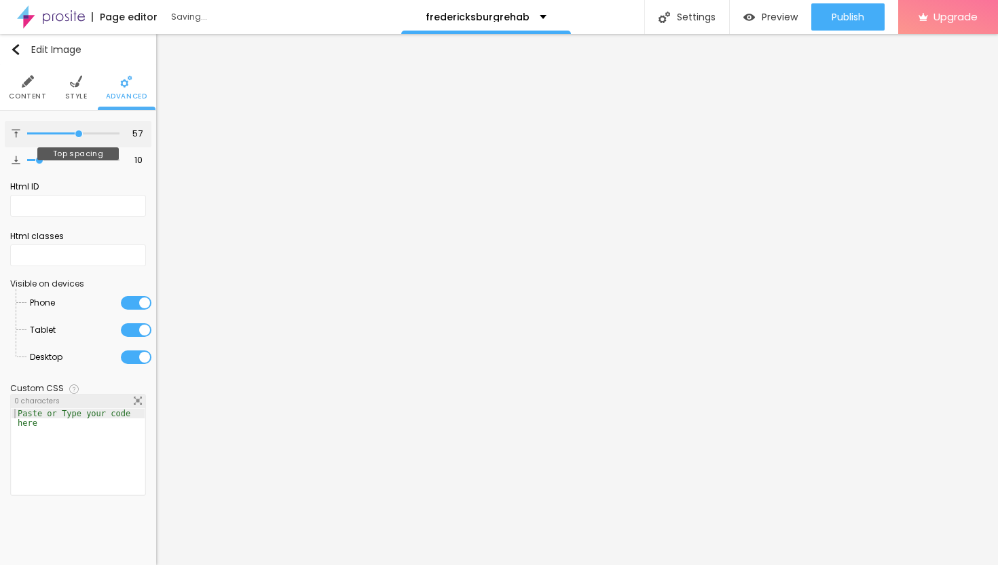
type input "56"
type input "55"
type input "54"
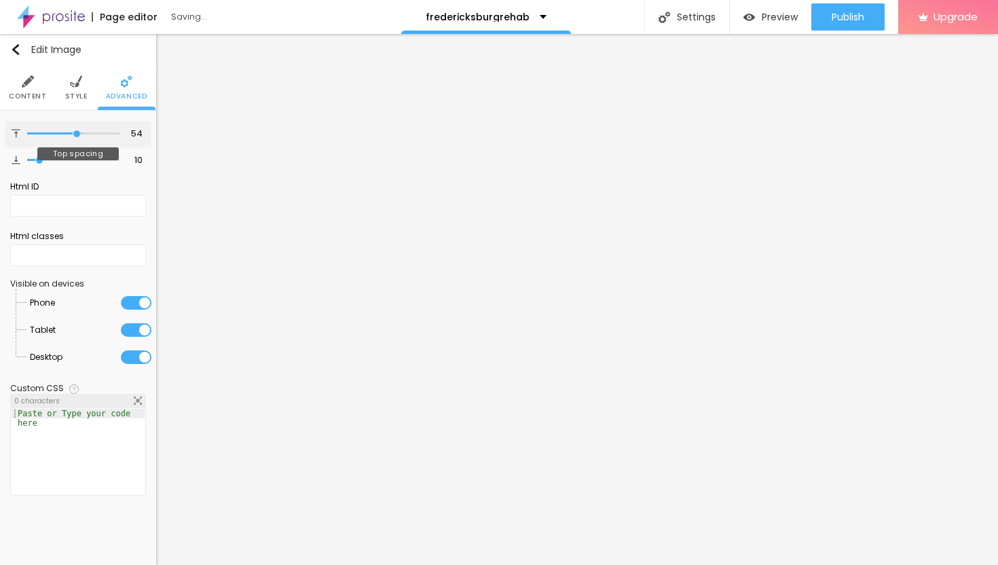
type input "53"
type input "52"
type input "51"
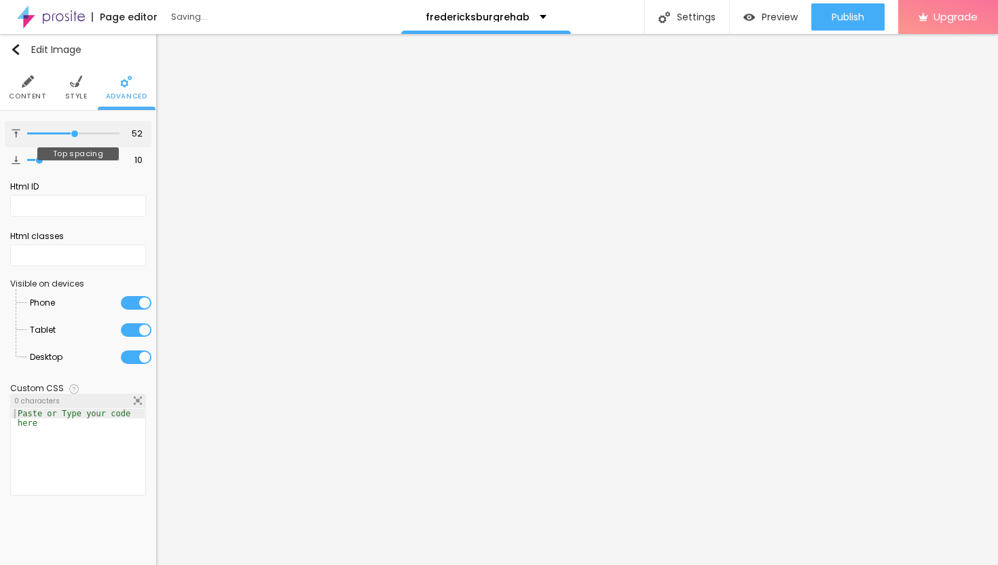
type input "51"
drag, startPoint x: 65, startPoint y: 132, endPoint x: 70, endPoint y: 137, distance: 7.7
click at [70, 137] on input "range" at bounding box center [73, 133] width 92 height 7
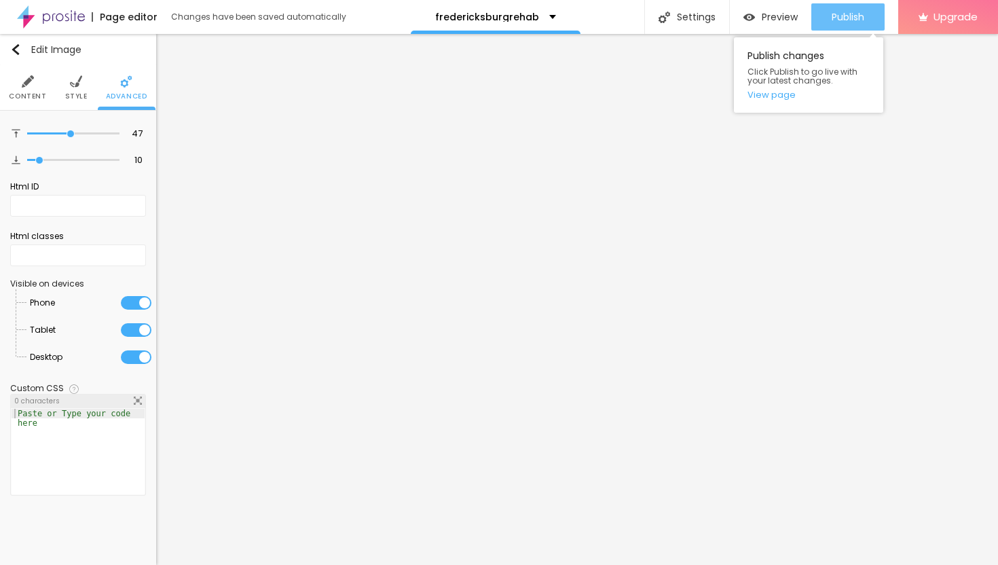
click at [843, 16] on span "Publish" at bounding box center [848, 17] width 33 height 11
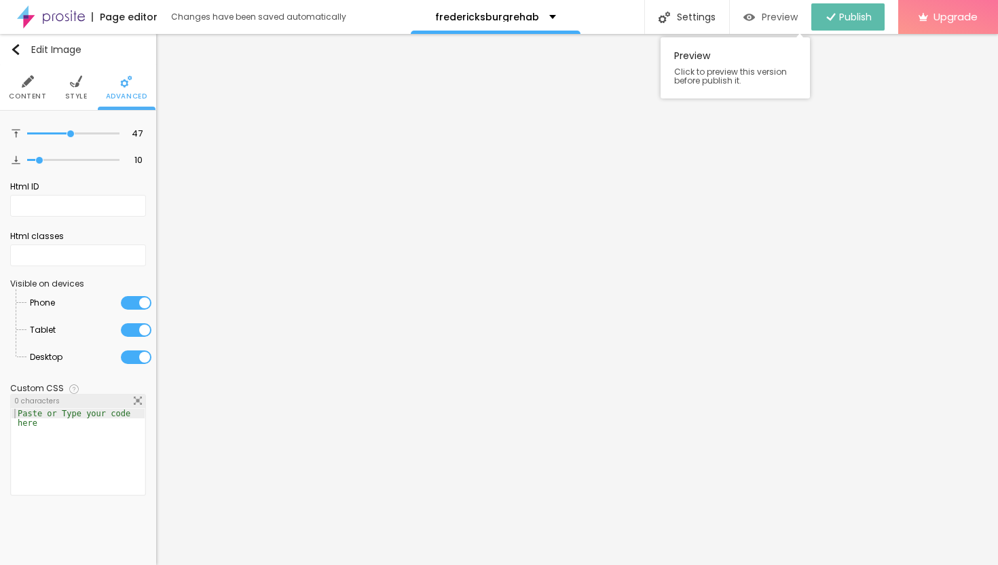
click at [770, 18] on span "Preview" at bounding box center [780, 17] width 36 height 11
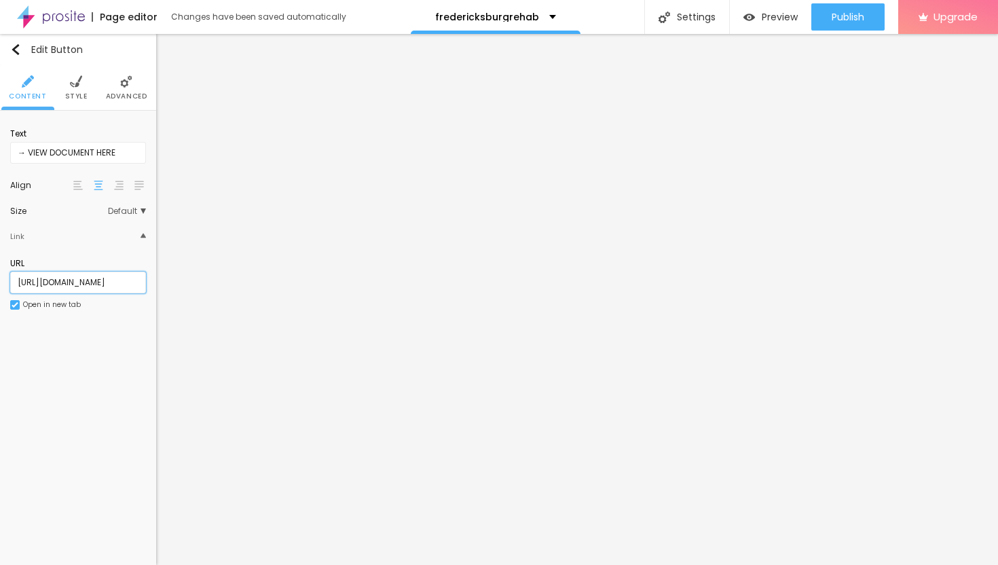
drag, startPoint x: 135, startPoint y: 281, endPoint x: 0, endPoint y: 273, distance: 135.4
click at [0, 275] on div "Text → VIEW DOCUMENT HERE Align Size Default Small Default Big Link URL [URL][D…" at bounding box center [78, 223] width 156 height 225
paste input "[URL][DOMAIN_NAME]"
click at [855, 16] on span "Publish" at bounding box center [848, 17] width 33 height 11
